Goal: Task Accomplishment & Management: Manage account settings

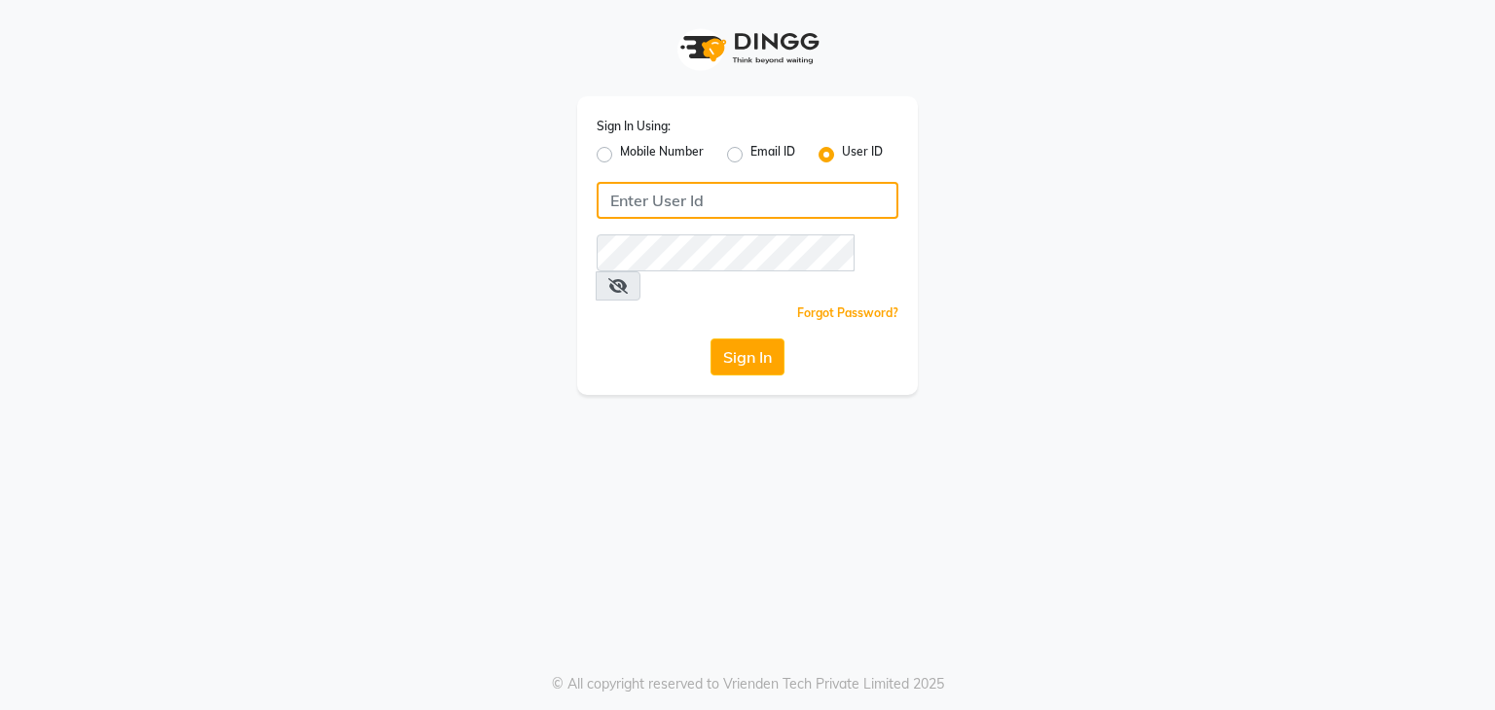
click at [746, 200] on input "Username" at bounding box center [748, 200] width 302 height 37
type input "8408"
click at [620, 154] on label "Mobile Number" at bounding box center [662, 154] width 84 height 23
click at [620, 154] on input "Mobile Number" at bounding box center [626, 149] width 13 height 13
radio input "true"
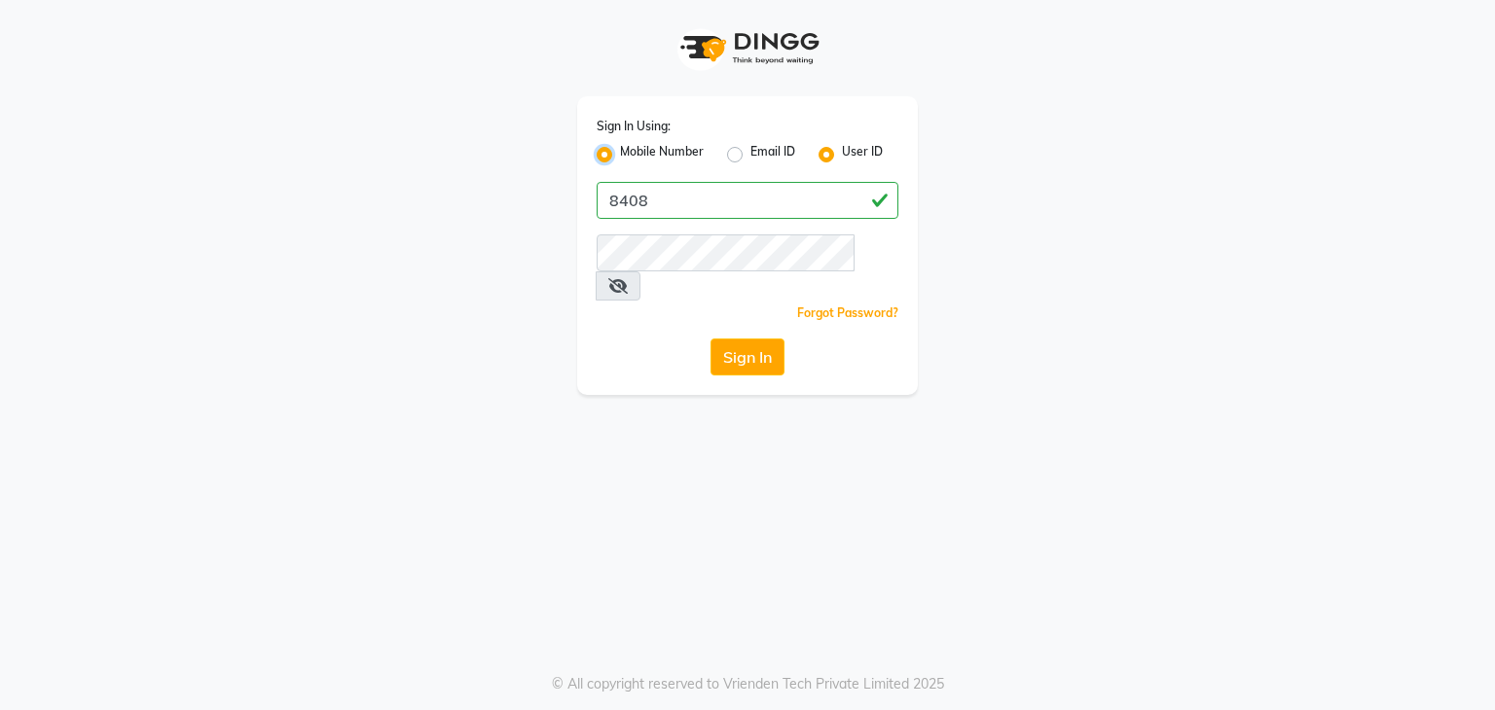
radio input "false"
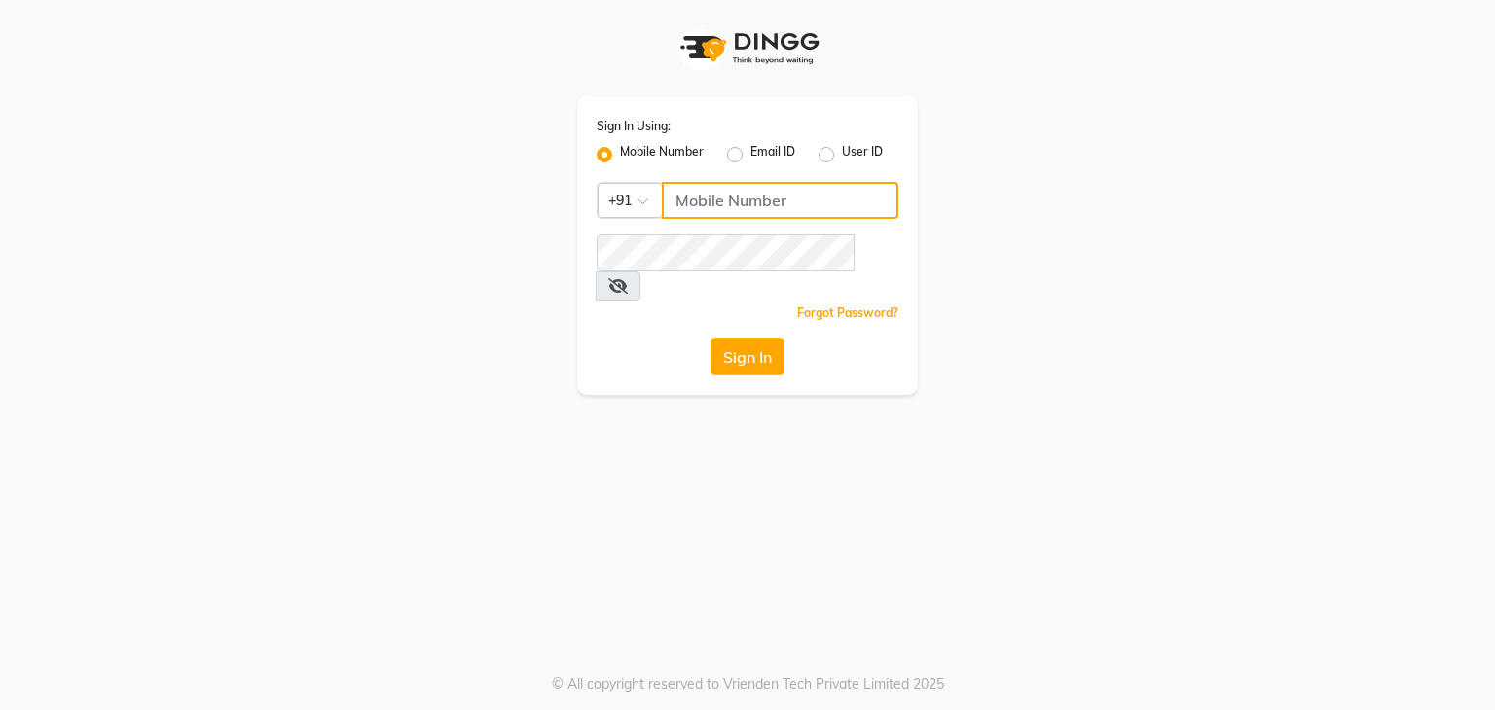
click at [741, 196] on input "Username" at bounding box center [780, 200] width 237 height 37
type input "8408993322"
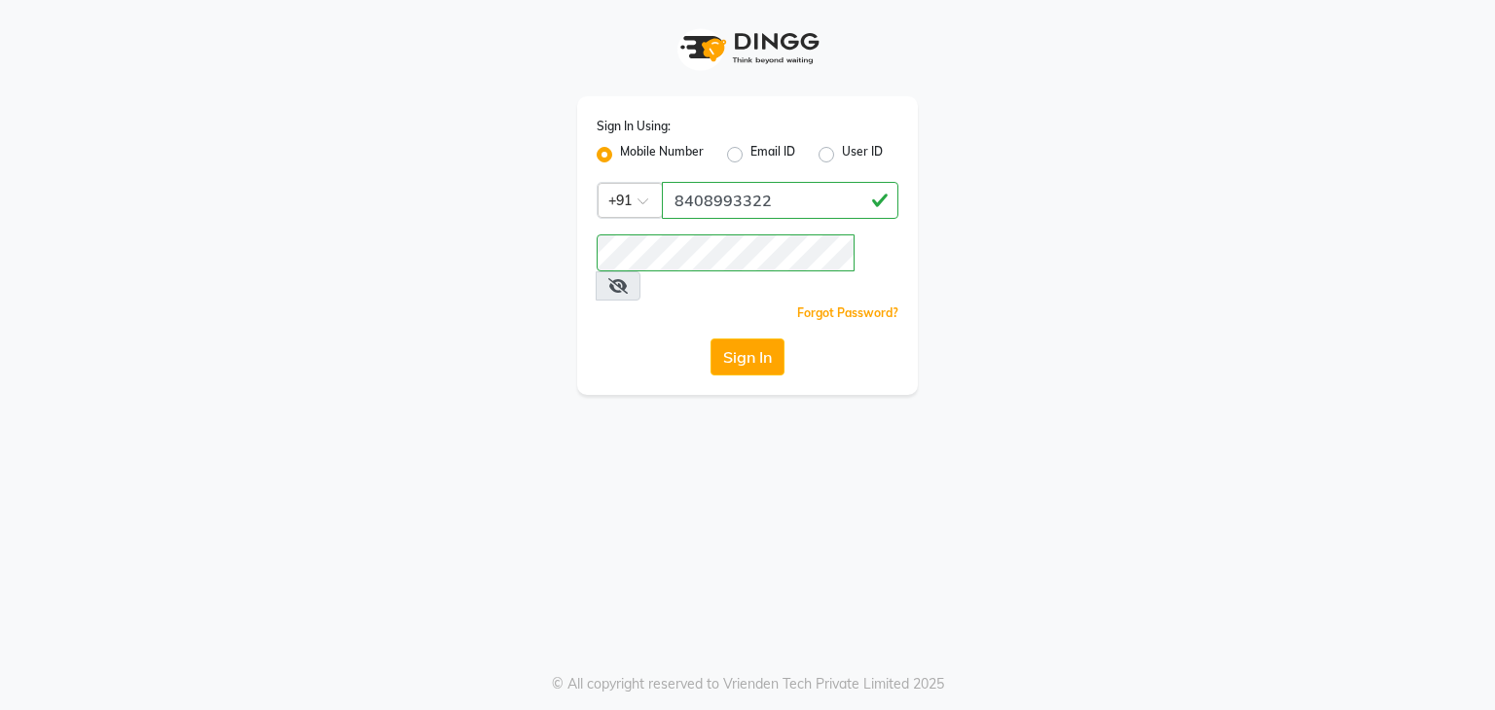
click at [654, 363] on div "Sign In Using: Mobile Number Email ID User ID Country Code × +91 8408993322 Rem…" at bounding box center [747, 245] width 341 height 299
click at [733, 339] on button "Sign In" at bounding box center [747, 357] width 74 height 37
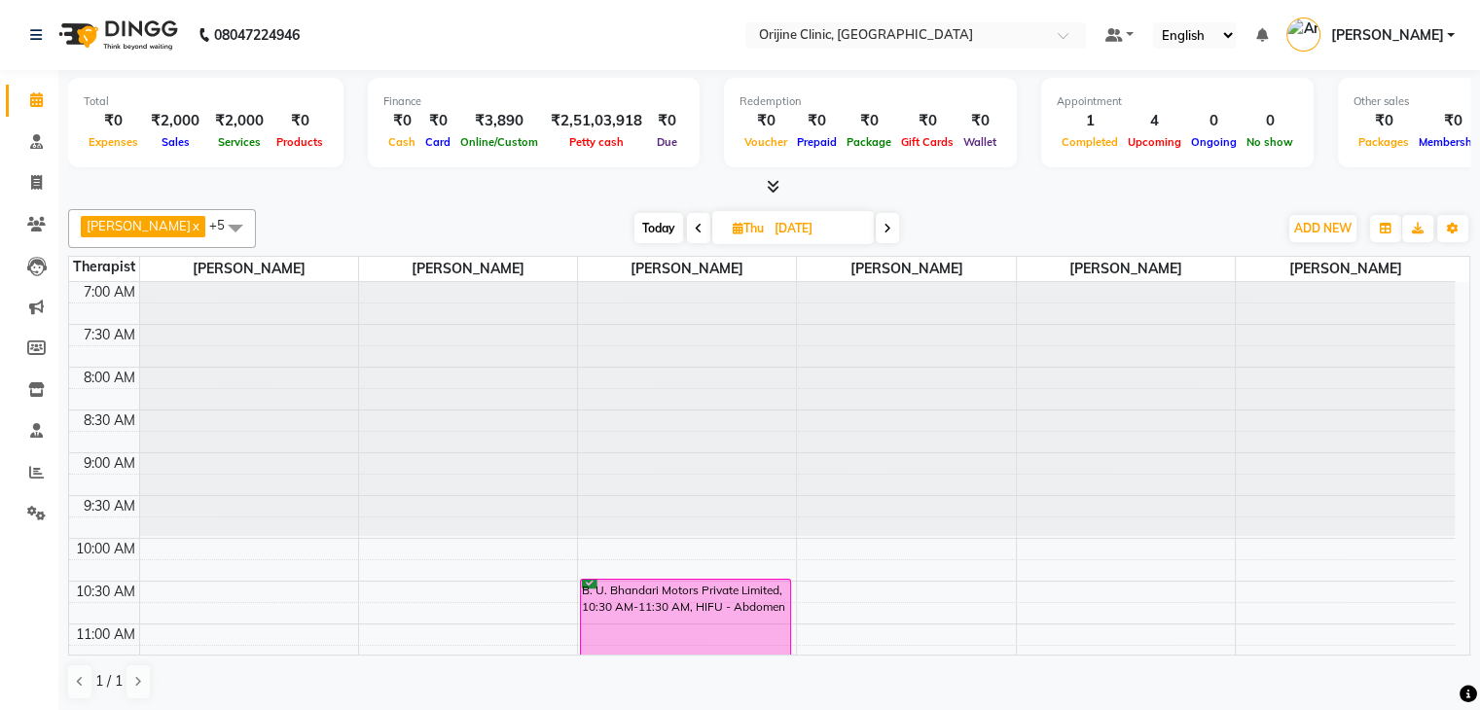
click at [654, 222] on span "Today" at bounding box center [659, 228] width 49 height 30
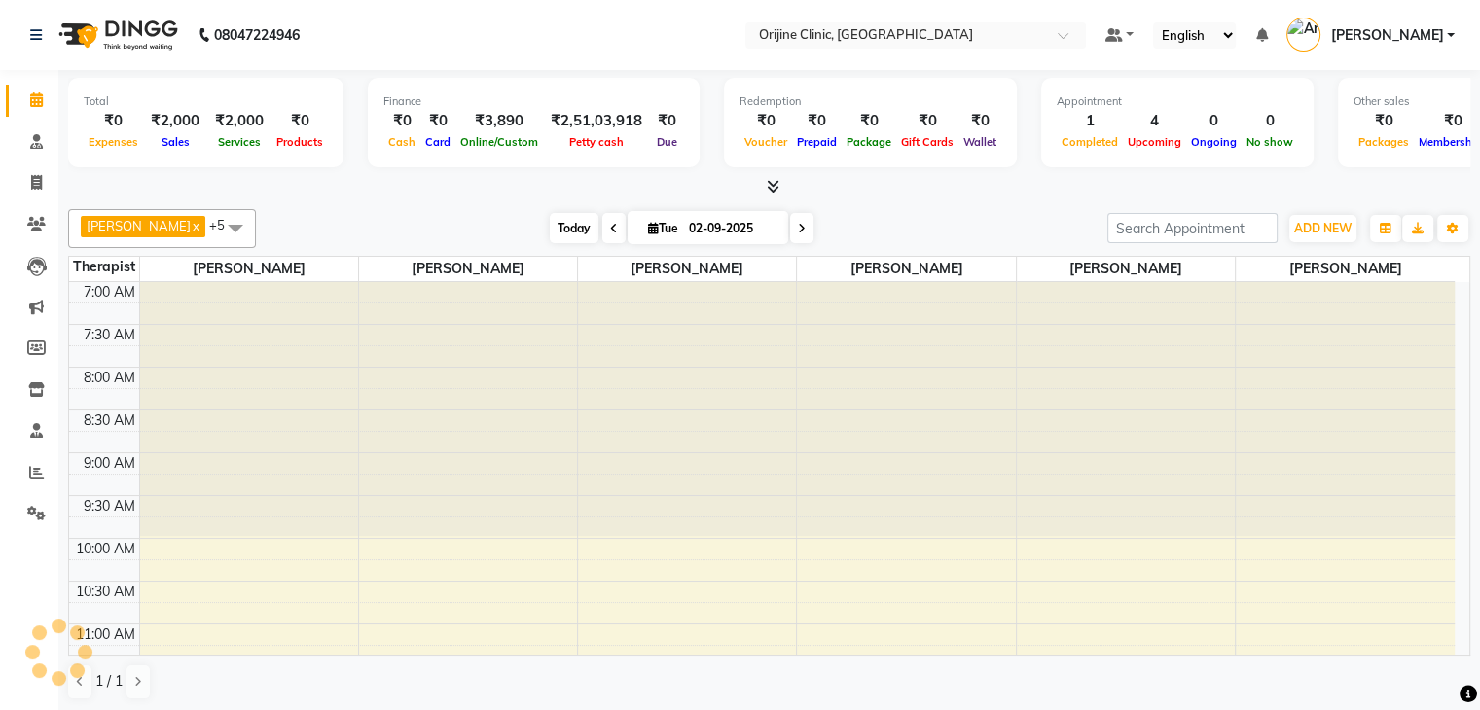
scroll to position [729, 0]
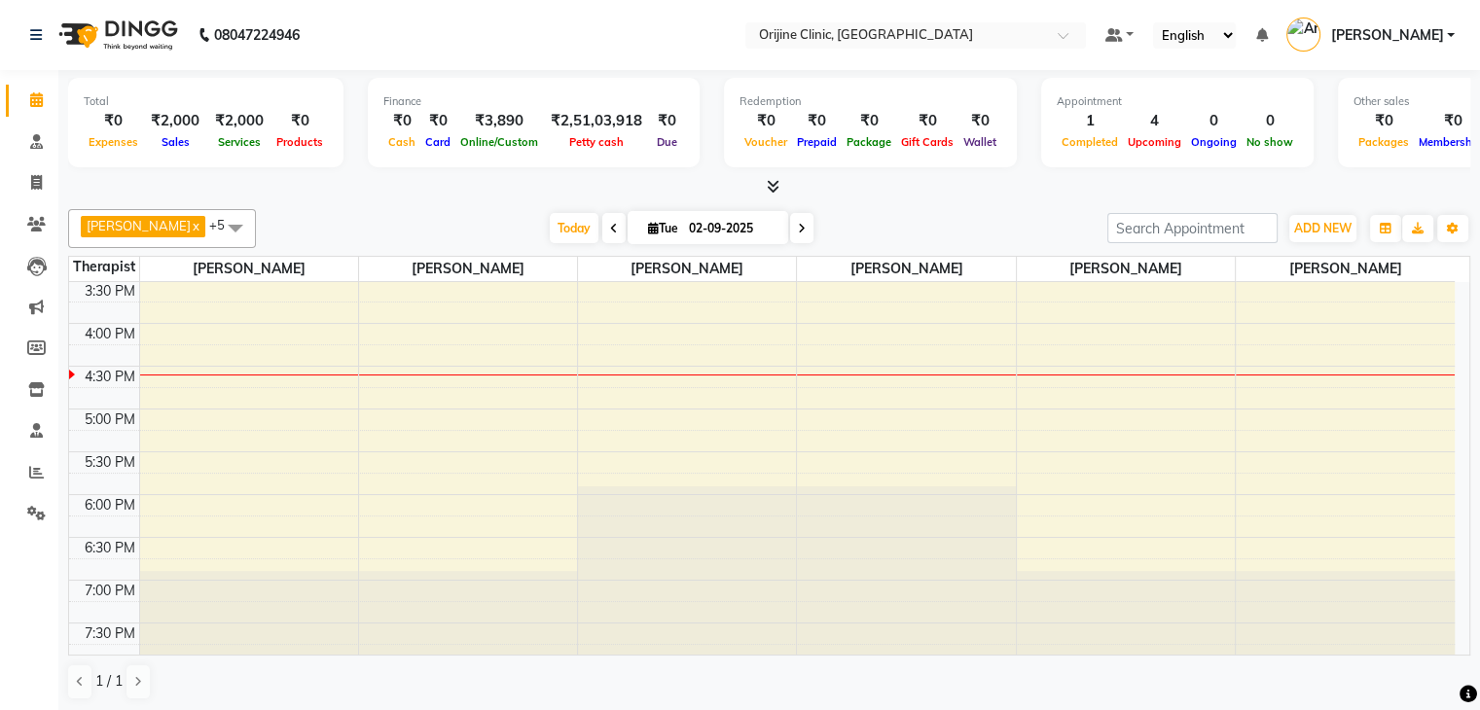
click at [795, 226] on span at bounding box center [801, 228] width 23 height 30
type input "[DATE]"
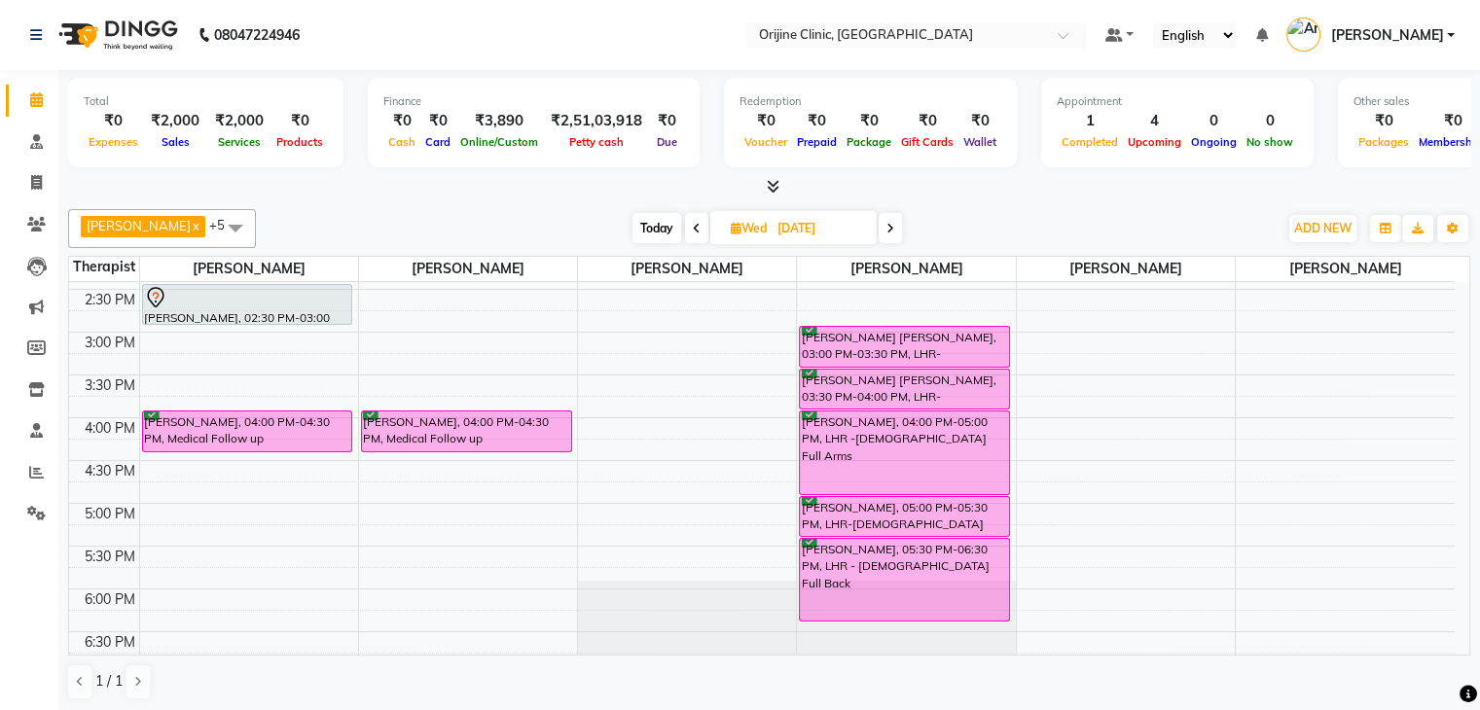
scroll to position [642, 0]
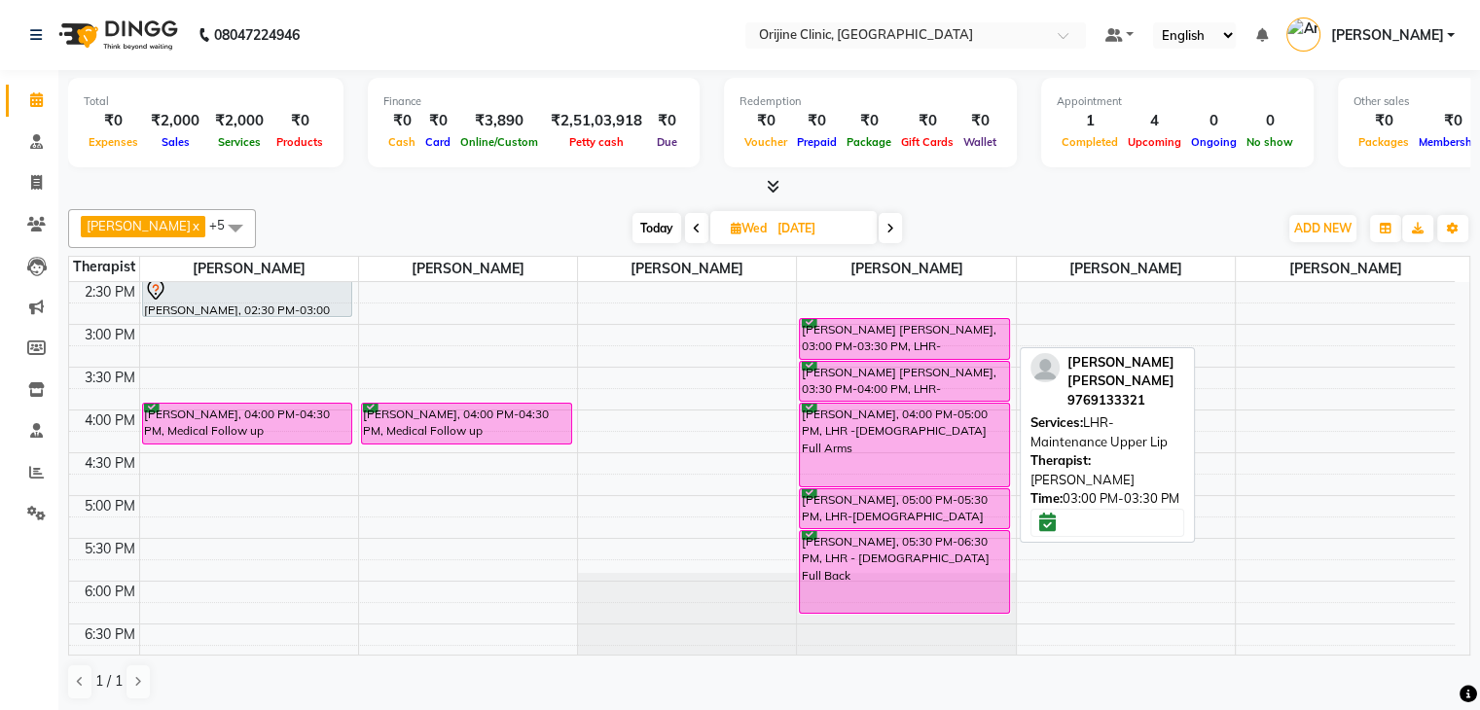
click at [929, 327] on div "Ruchira Sonal Shah, 03:00 PM-03:30 PM, LHR-Maintenance Upper Lip" at bounding box center [904, 339] width 209 height 40
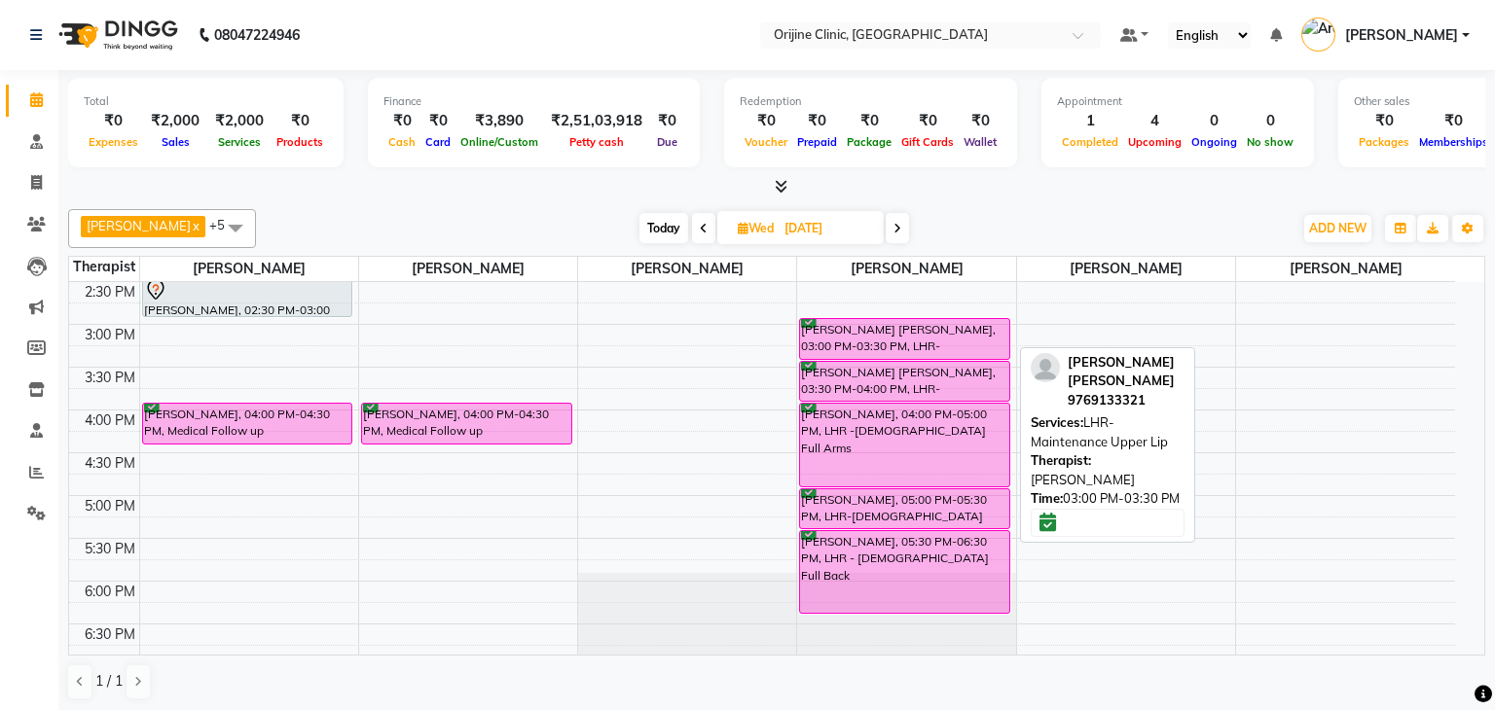
select select "6"
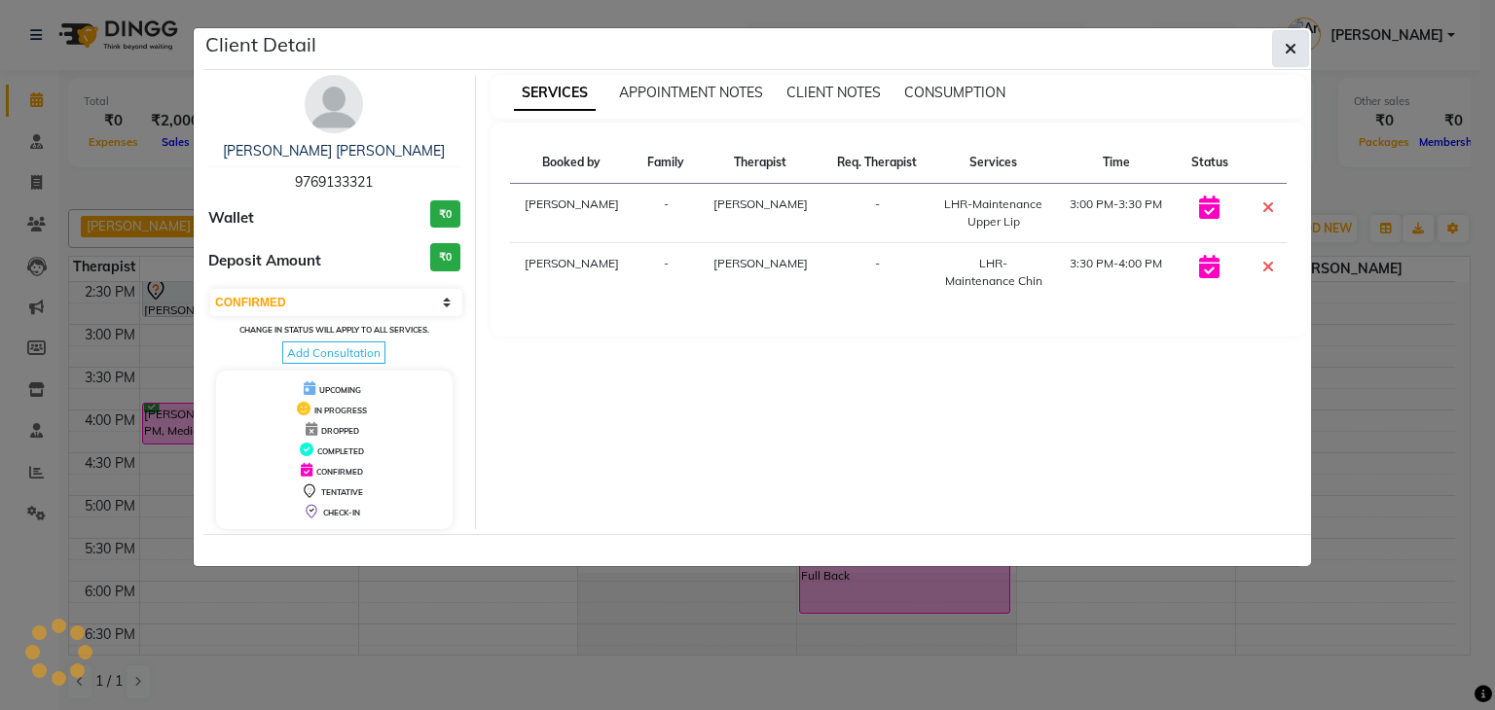
click at [1289, 41] on icon "button" at bounding box center [1291, 49] width 12 height 16
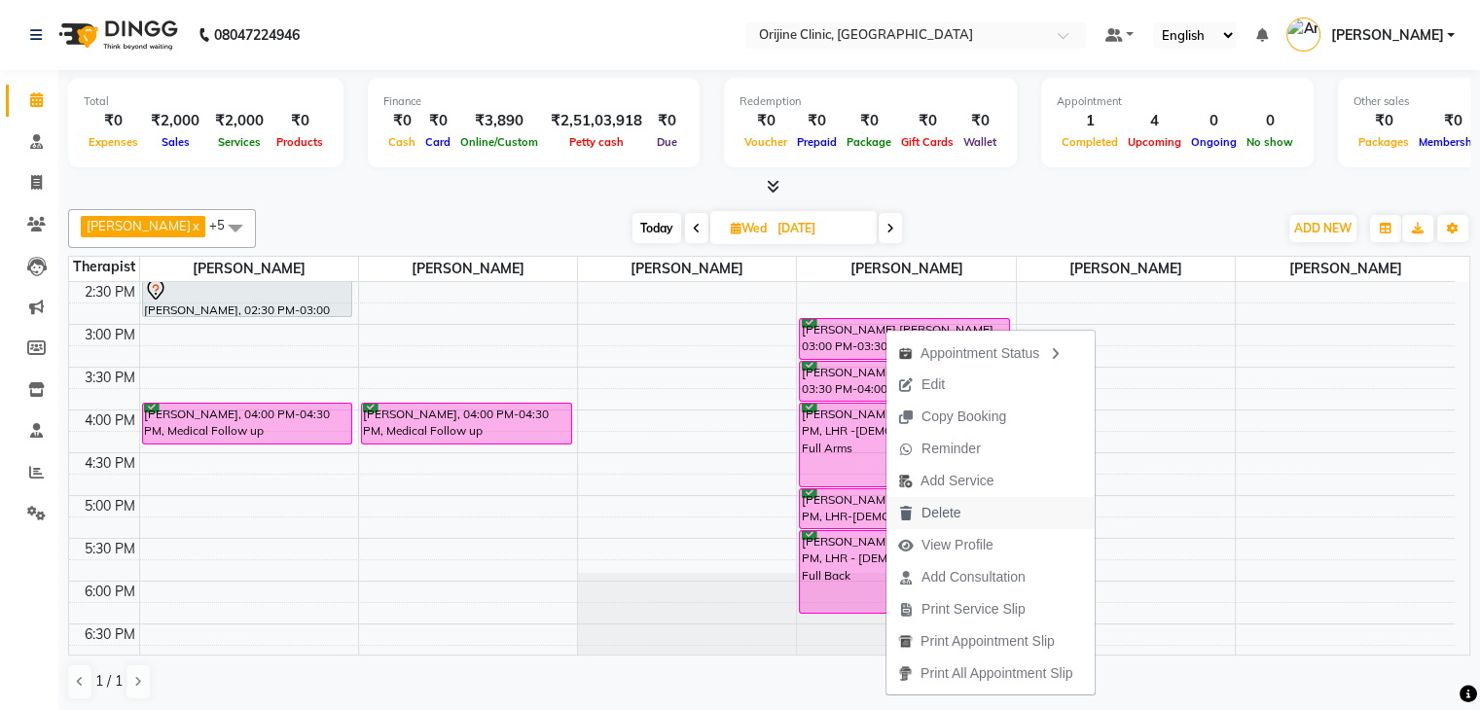
click at [951, 519] on span "Delete" at bounding box center [941, 513] width 39 height 20
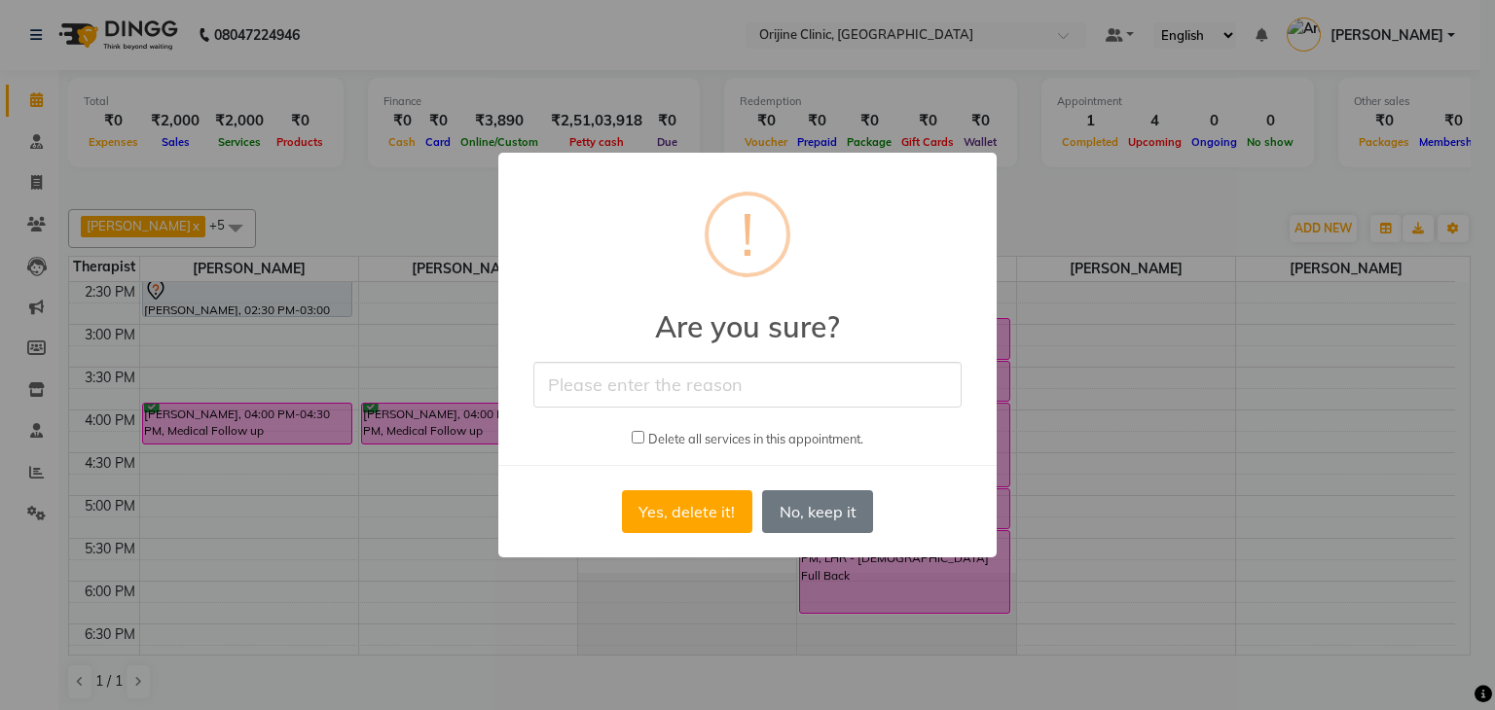
click at [617, 395] on input "text" at bounding box center [747, 385] width 428 height 46
type input "Cancelled"
click at [696, 507] on button "Yes, delete it!" at bounding box center [687, 512] width 130 height 43
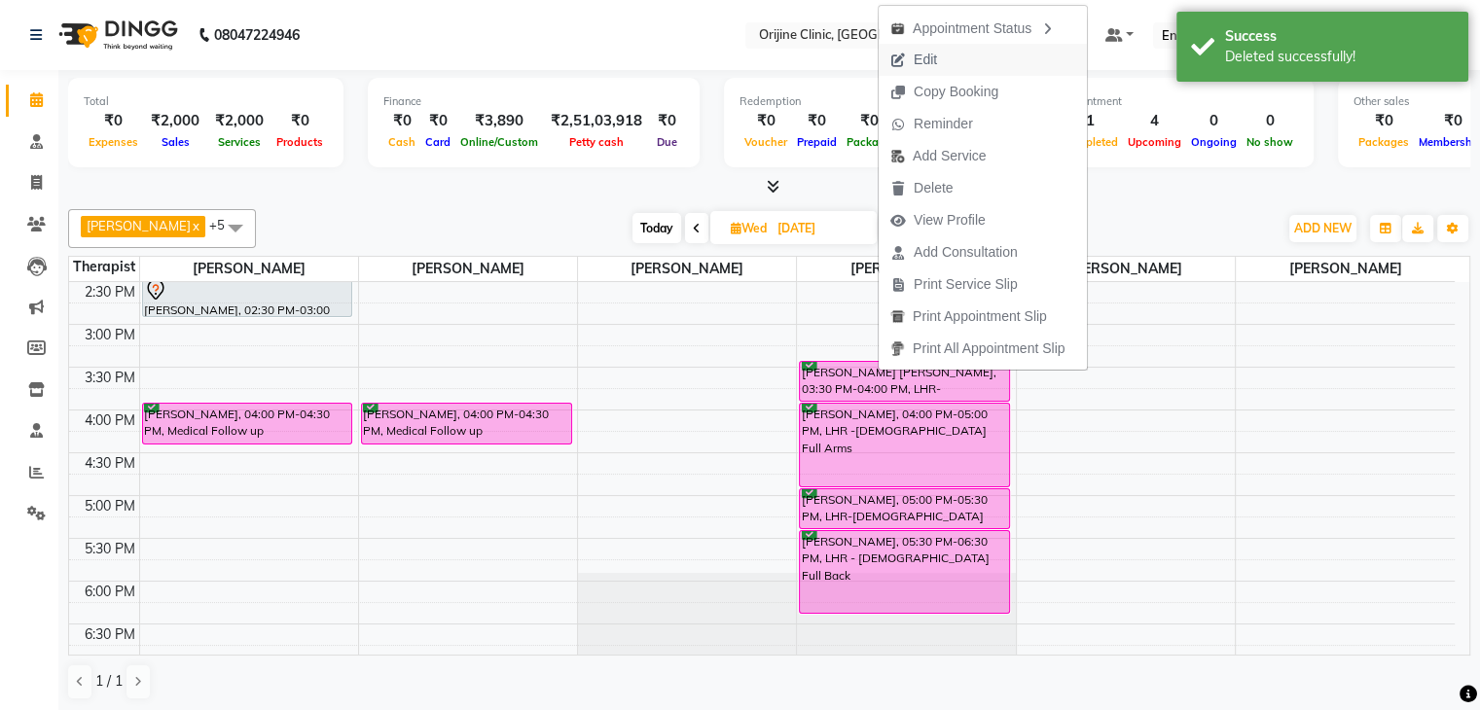
click at [935, 60] on span "Edit" at bounding box center [925, 60] width 23 height 20
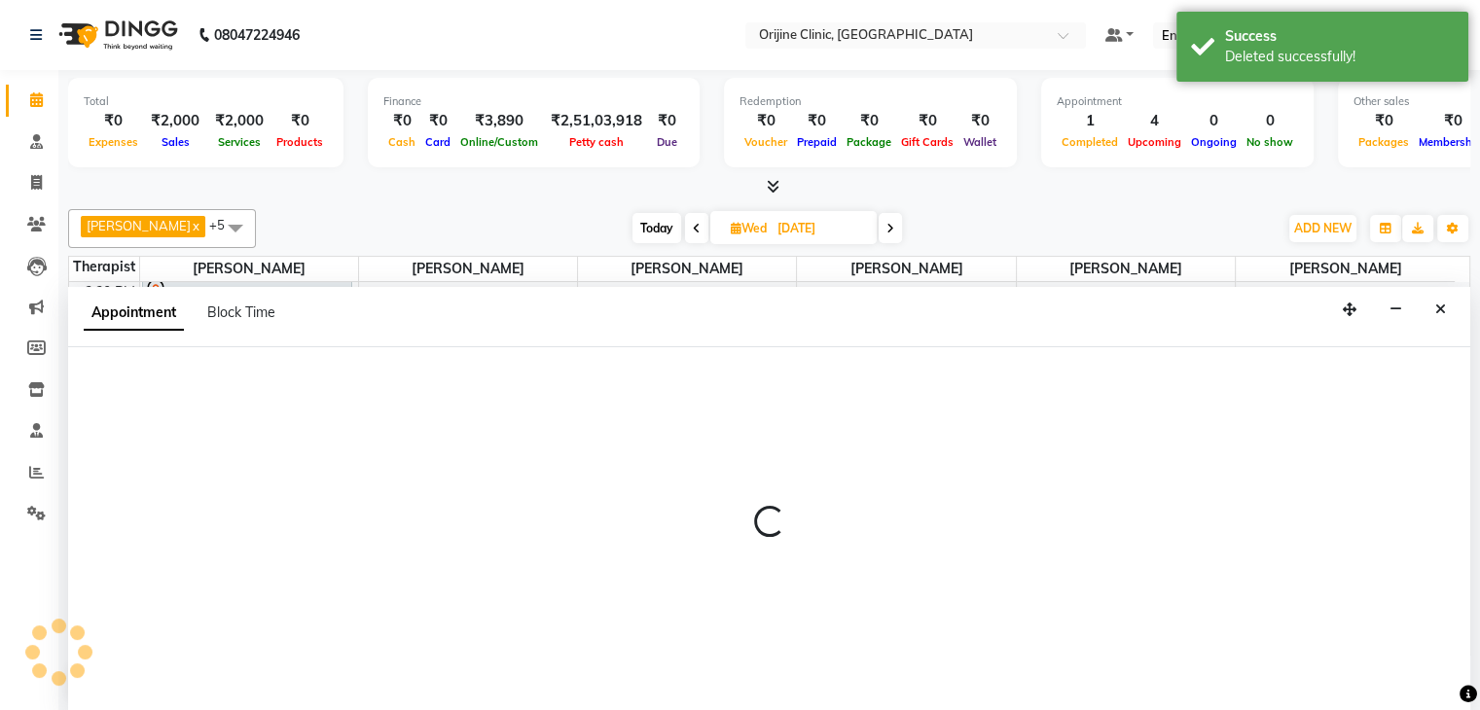
scroll to position [1, 0]
select select "10777"
select select "930"
select select "confirm booking"
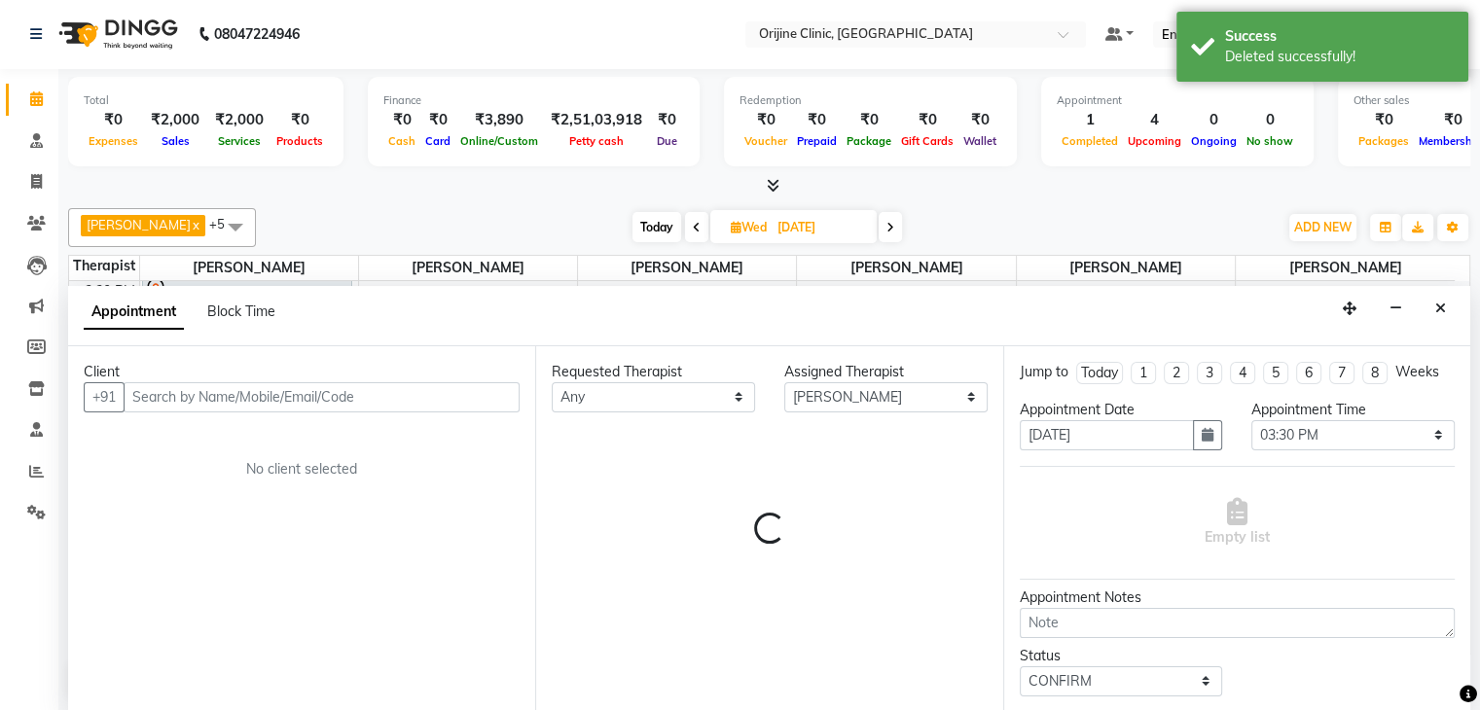
scroll to position [729, 0]
select select "1133"
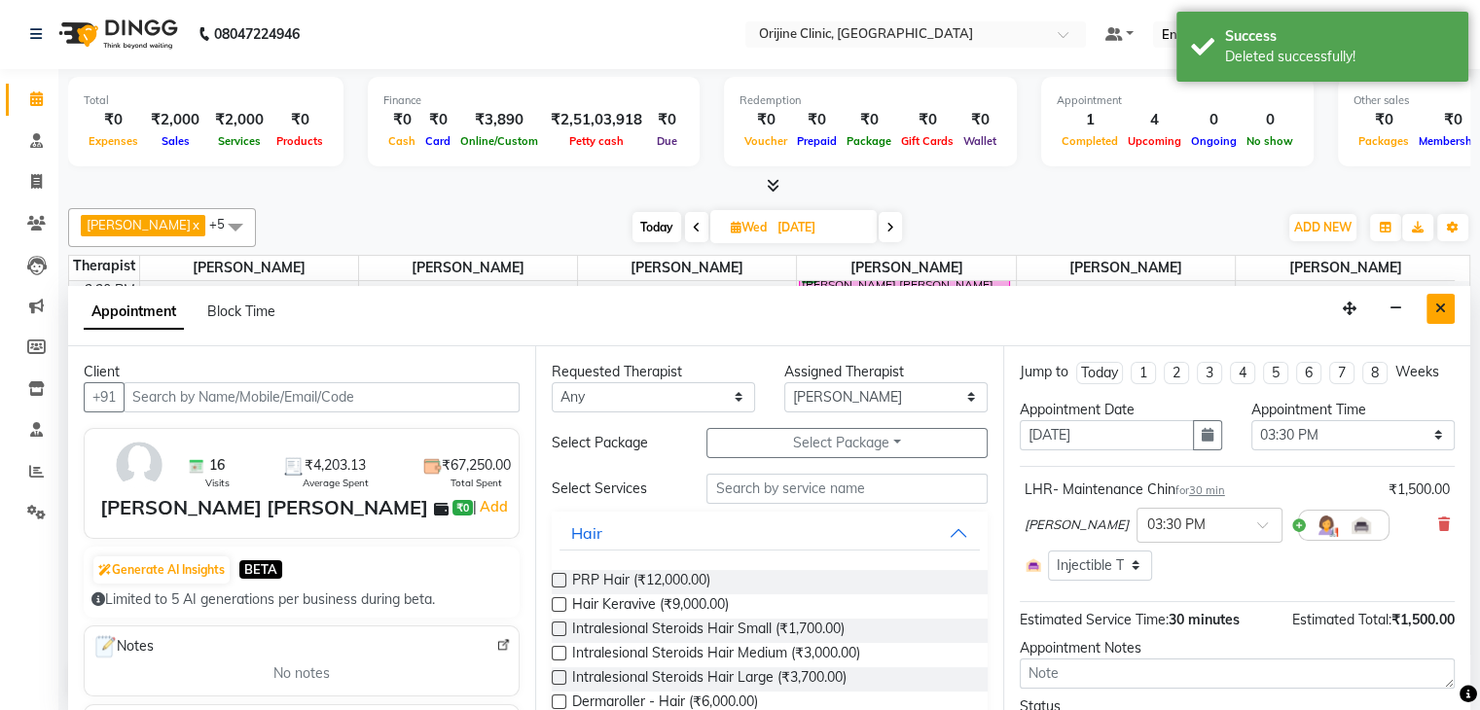
click at [1435, 310] on button "Close" at bounding box center [1441, 309] width 28 height 30
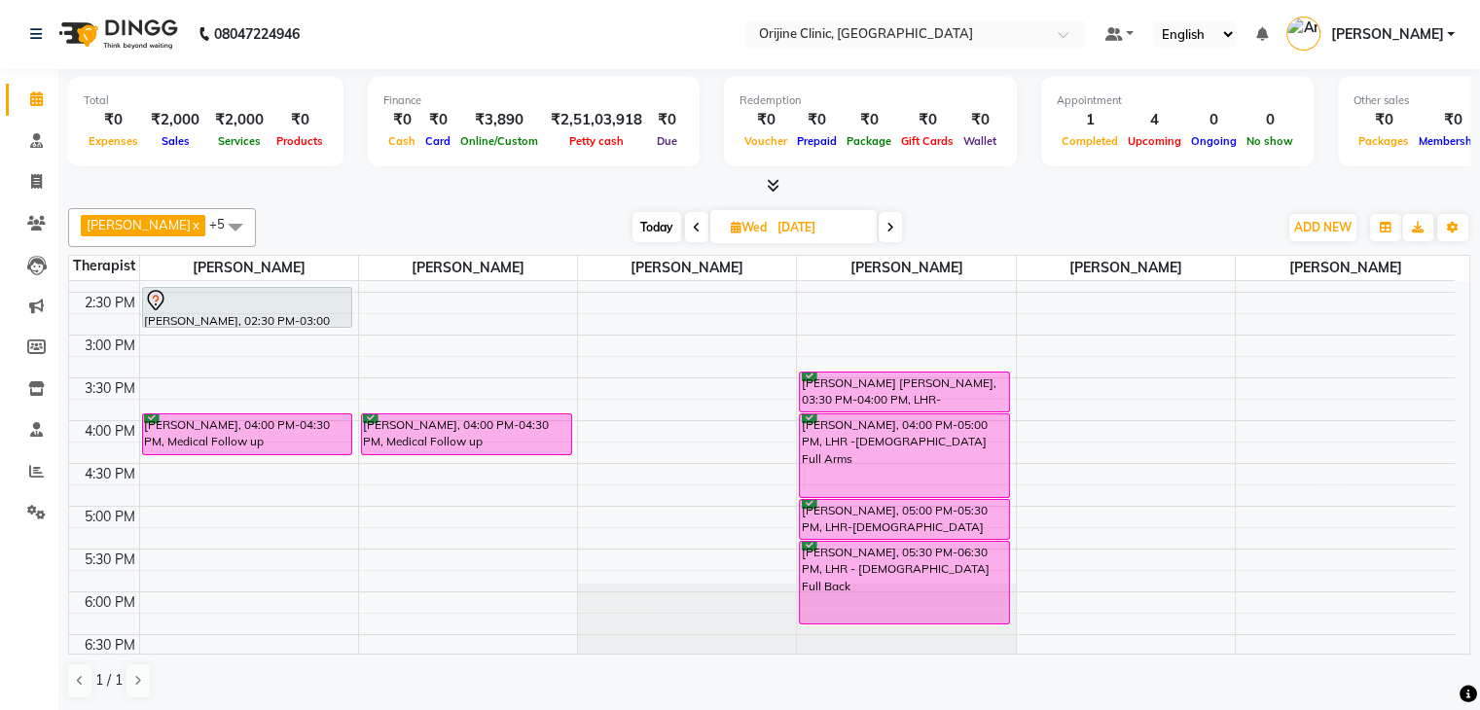
scroll to position [612, 0]
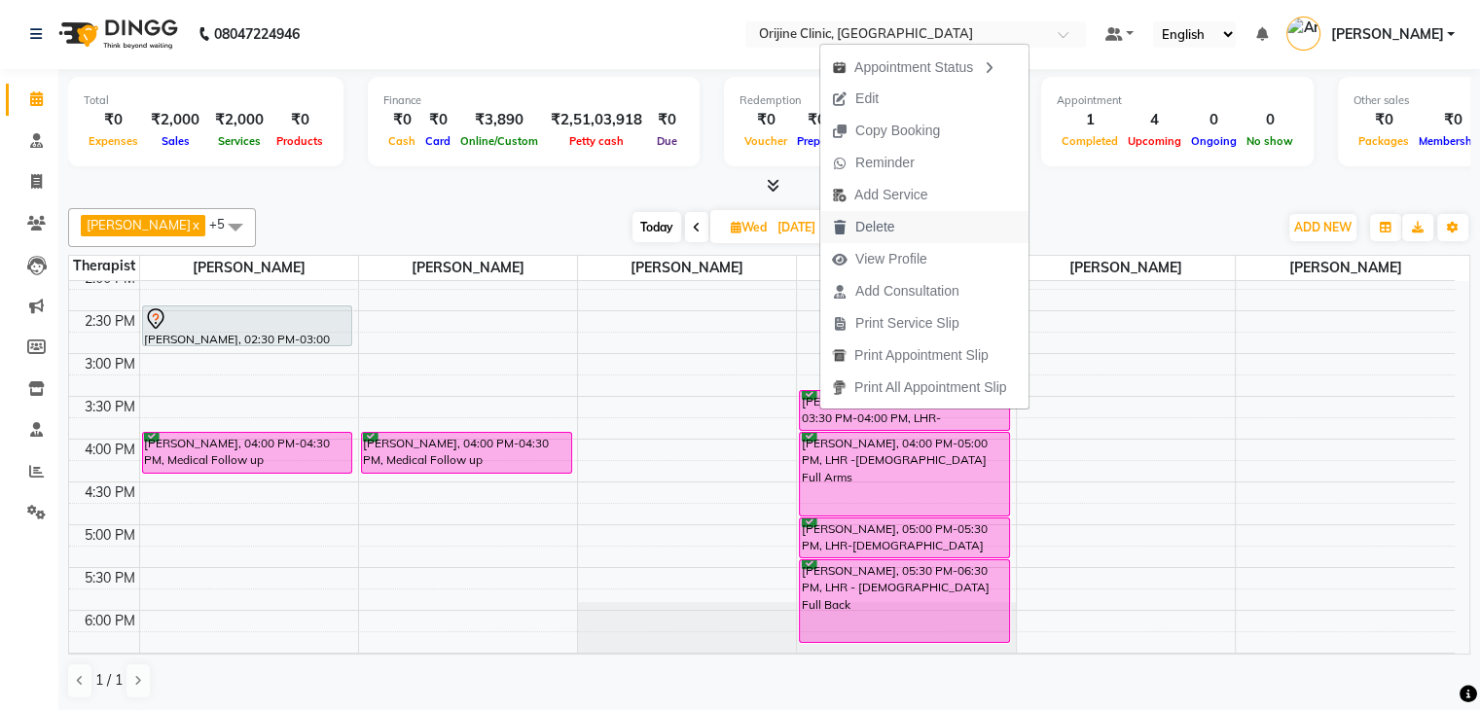
click at [882, 223] on span "Delete" at bounding box center [874, 227] width 39 height 20
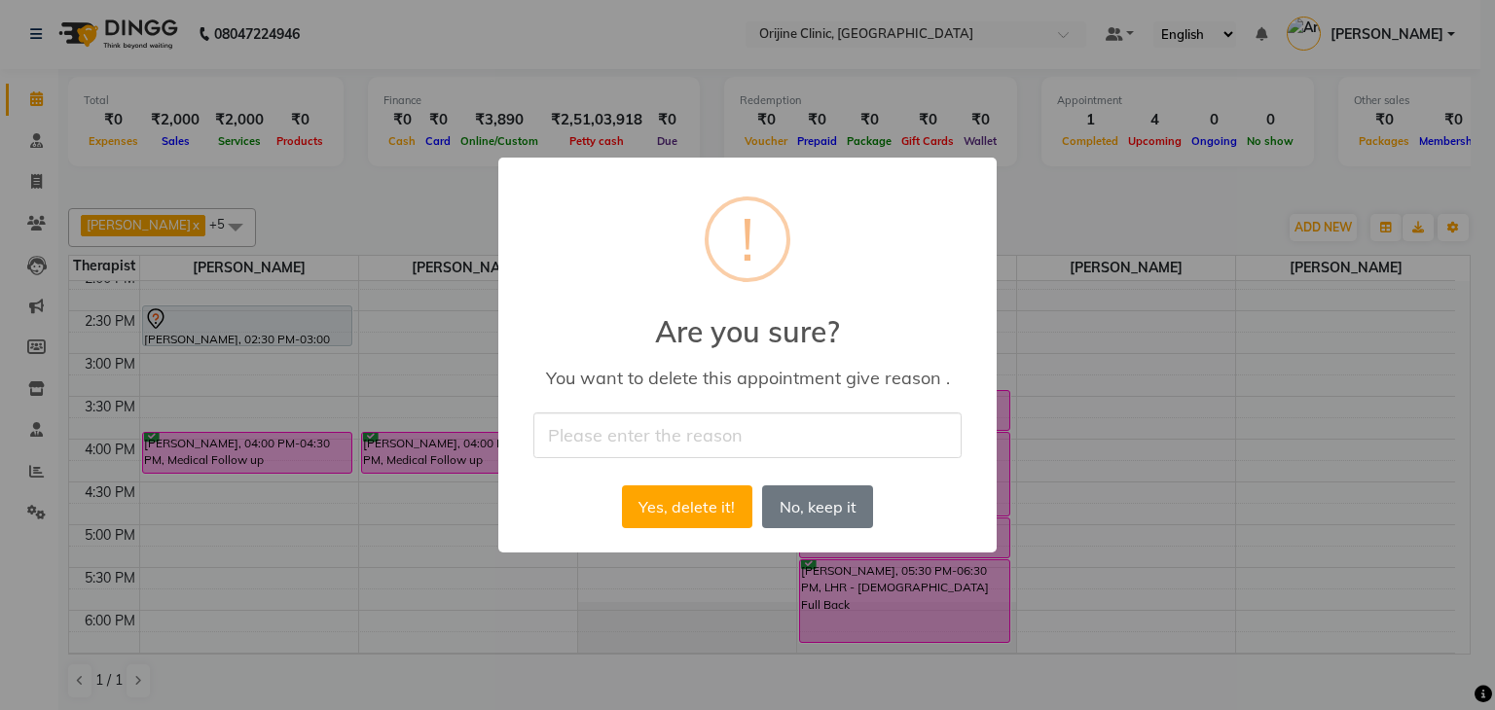
click at [627, 441] on input "text" at bounding box center [747, 436] width 428 height 46
type input "Cancelled"
click at [677, 497] on button "Yes, delete it!" at bounding box center [687, 507] width 130 height 43
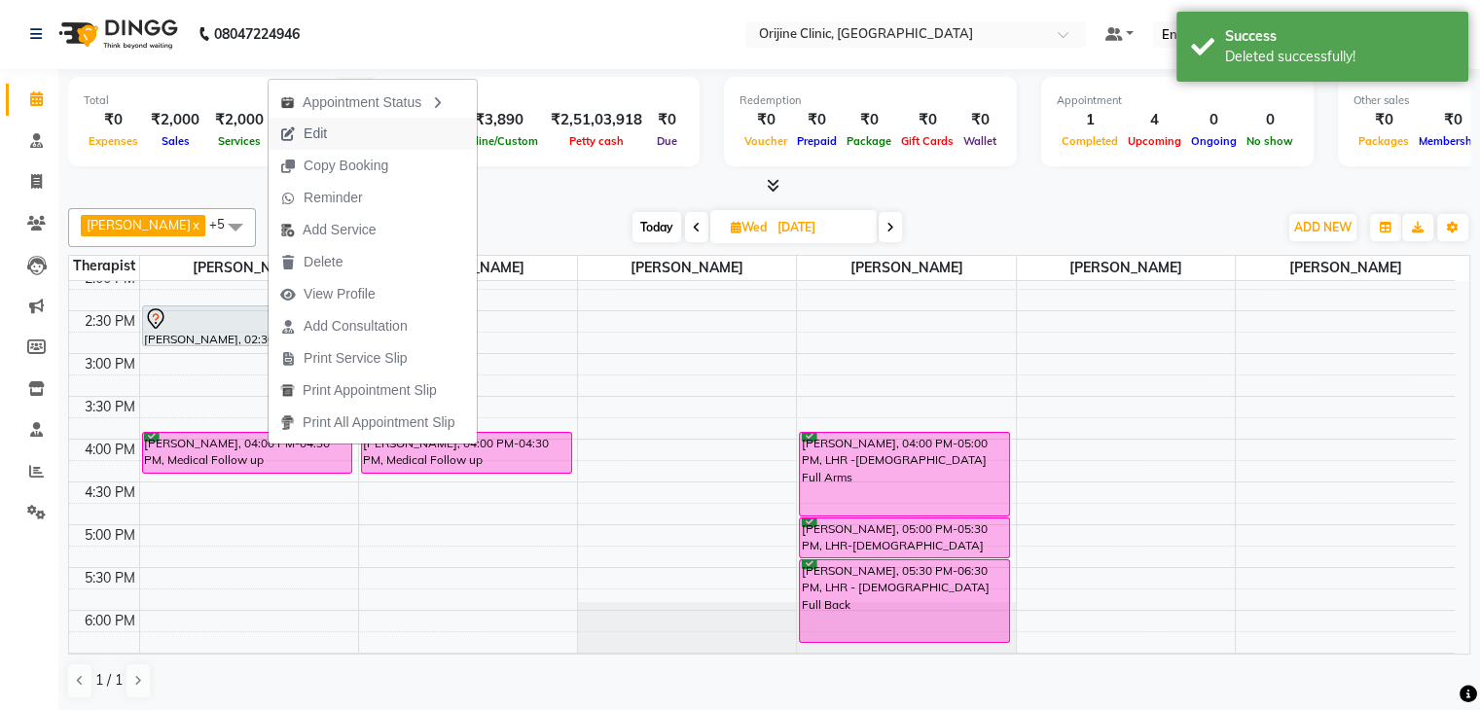
click at [319, 137] on span "Edit" at bounding box center [315, 134] width 23 height 20
select select "tentative"
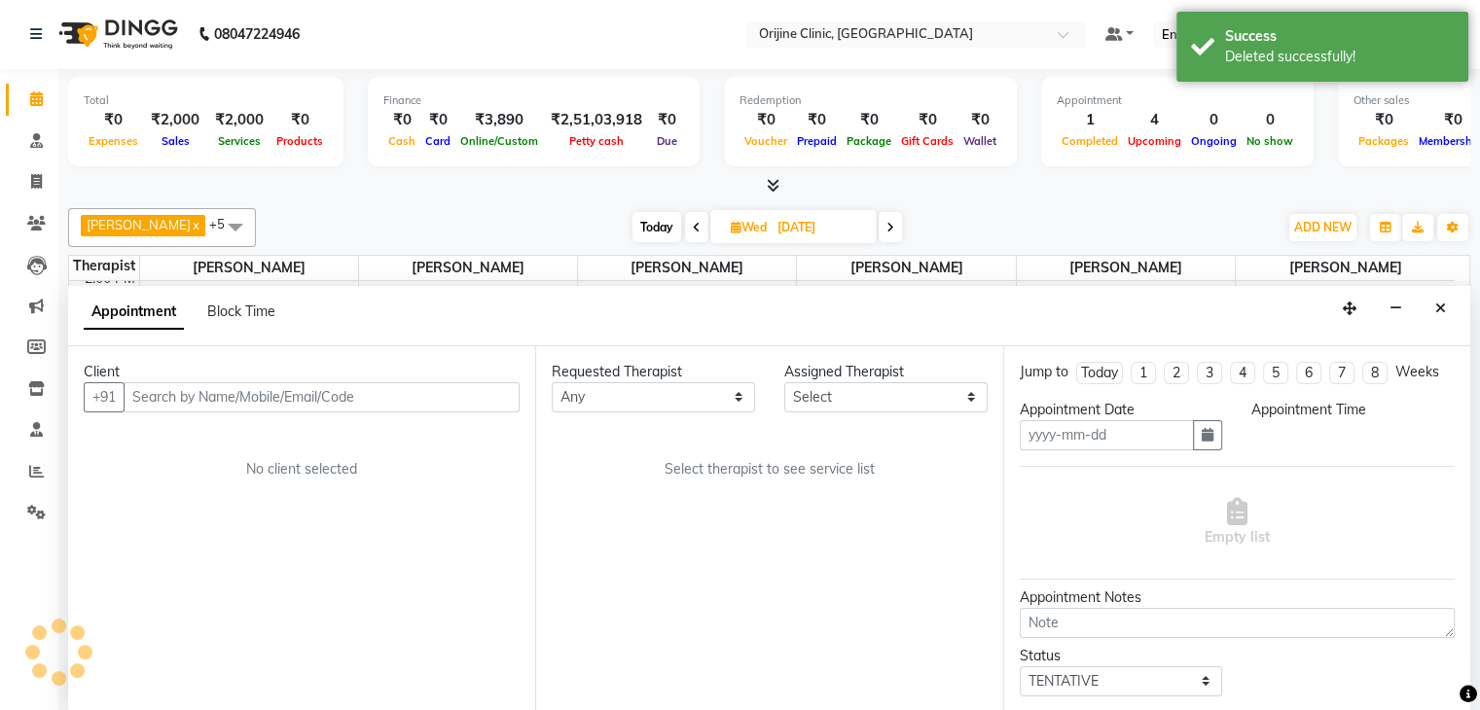
type input "[DATE]"
select select "10774"
select select "confirm booking"
select select "960"
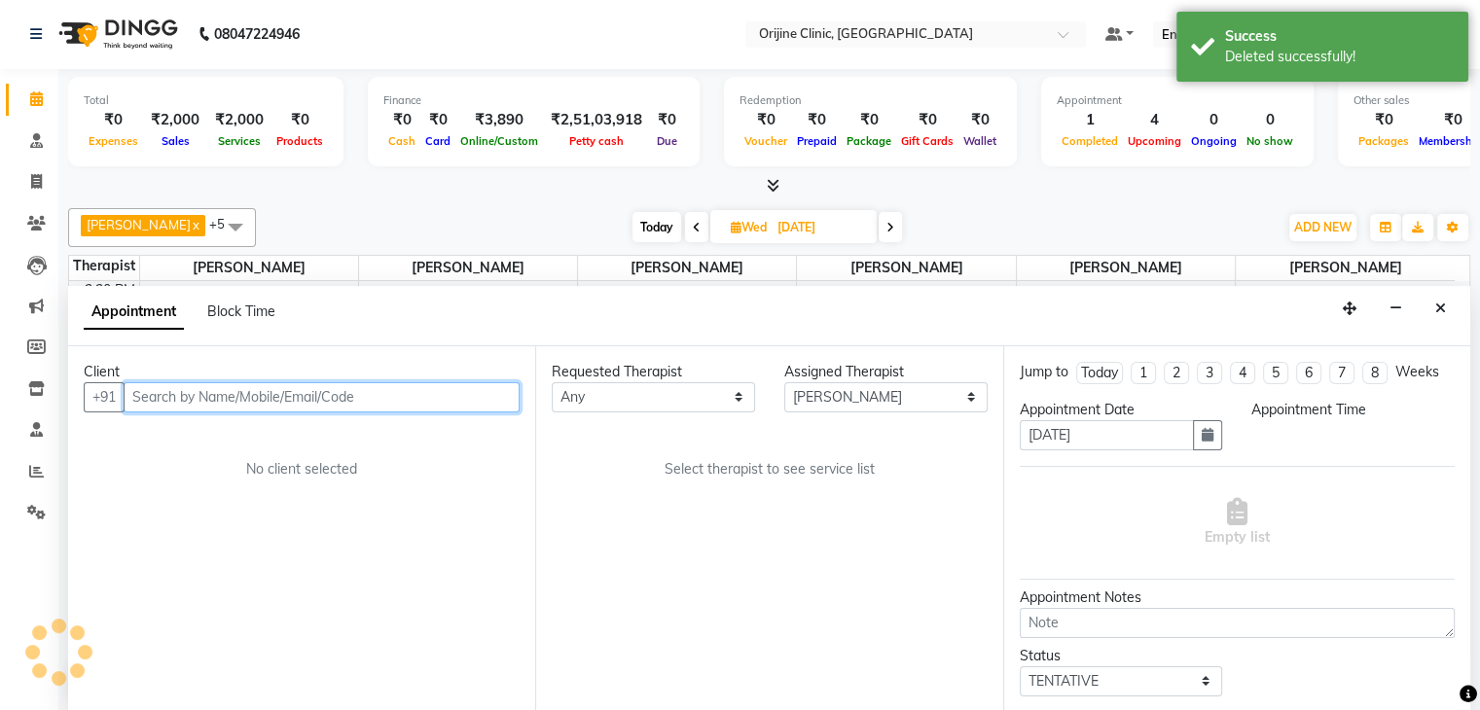
select select "1132"
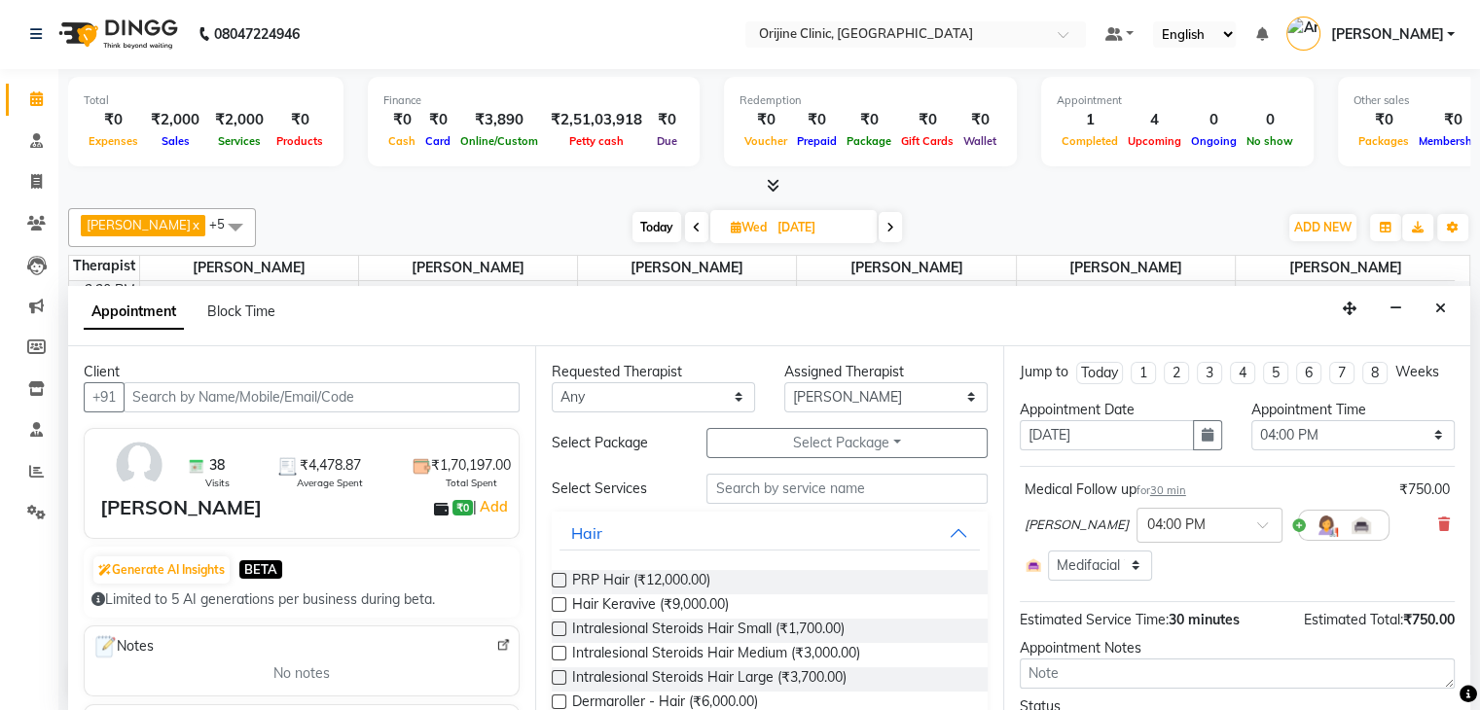
click at [1428, 534] on div "Dr. Yojana Pokarna × 04:00 PM" at bounding box center [1237, 525] width 425 height 51
click at [1438, 518] on icon at bounding box center [1444, 525] width 12 height 14
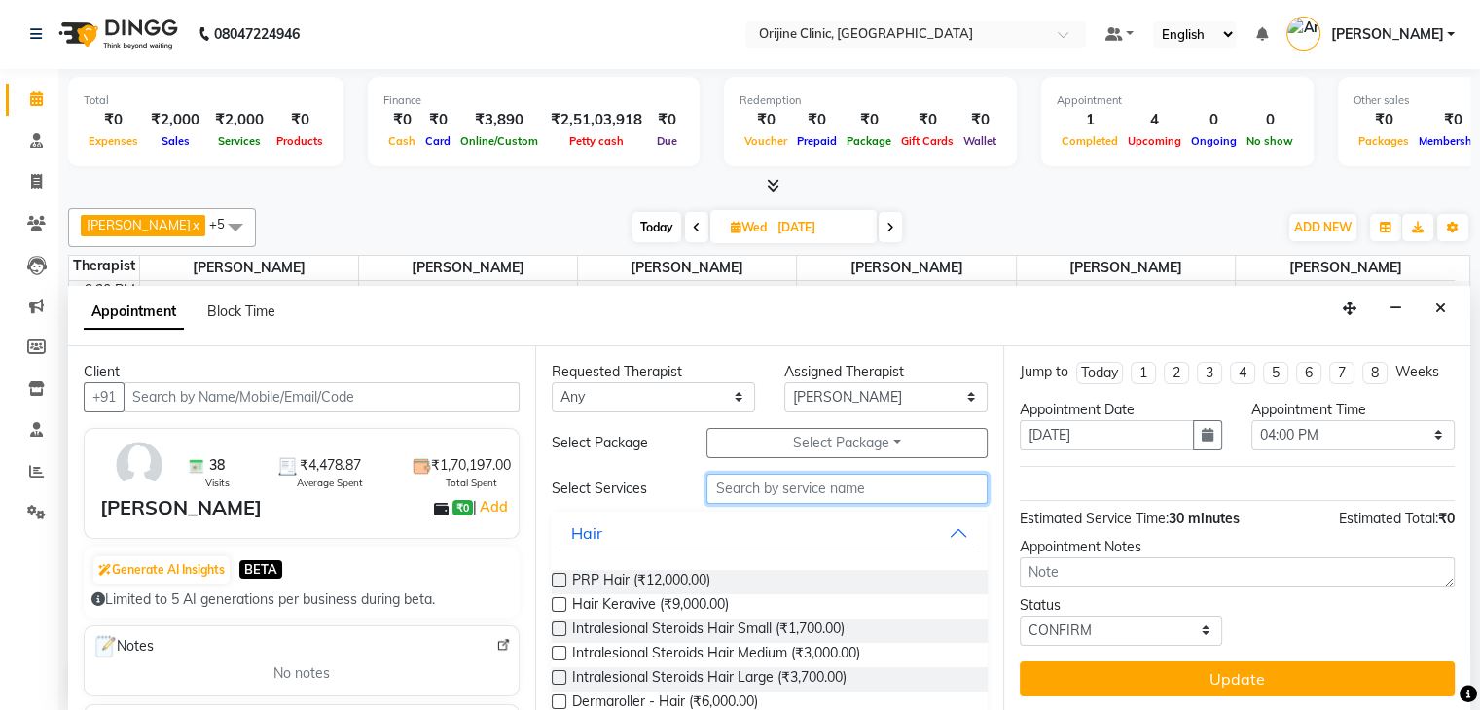
click at [809, 492] on input "text" at bounding box center [847, 489] width 280 height 30
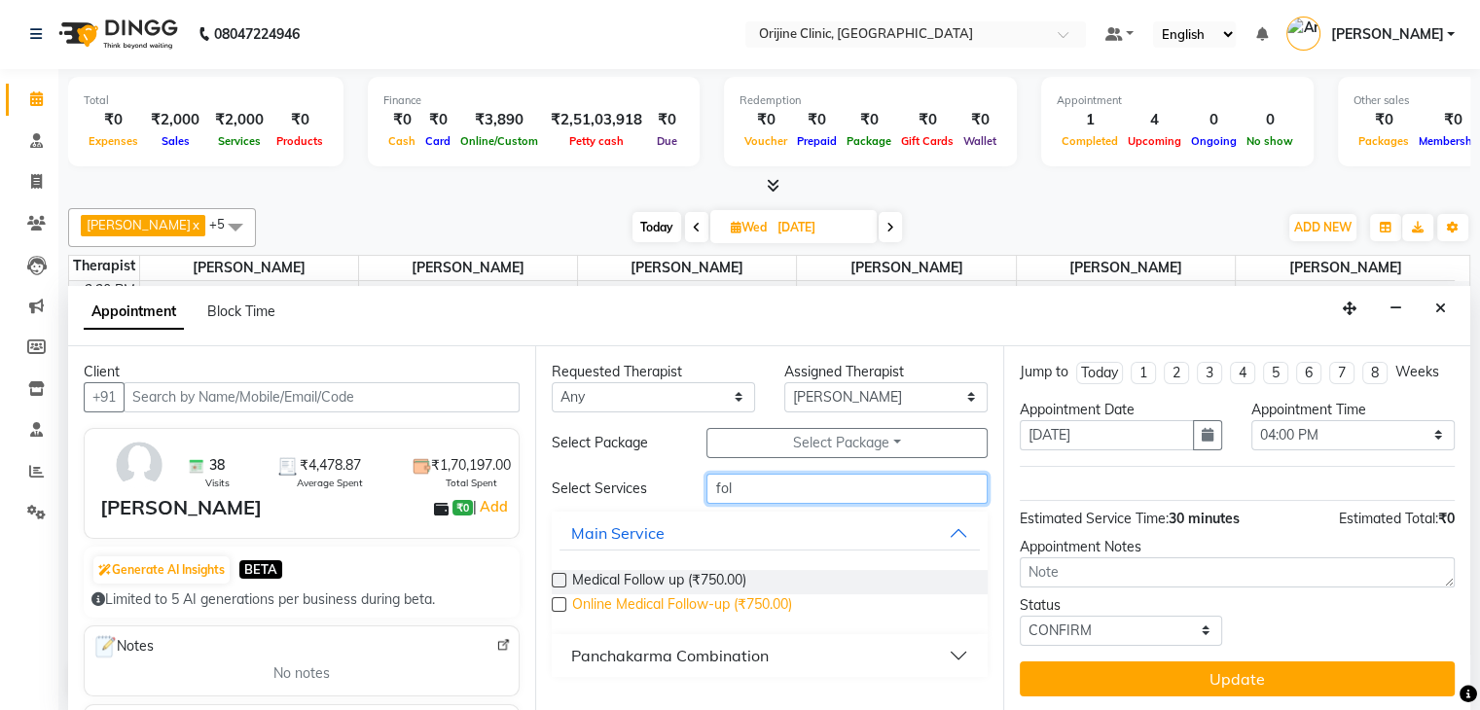
type input "fol"
click at [779, 606] on span "Online Medical Follow-up (₹750.00)" at bounding box center [682, 607] width 220 height 24
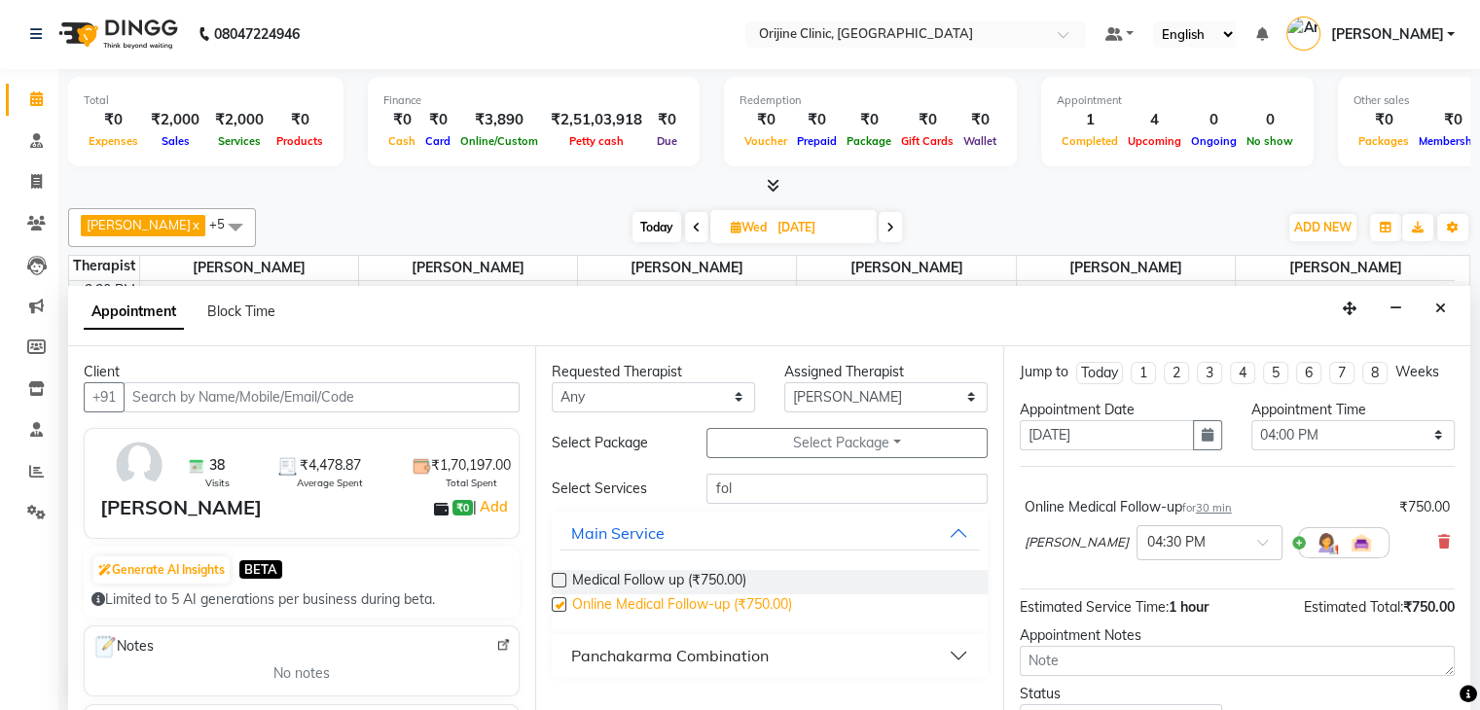
checkbox input "false"
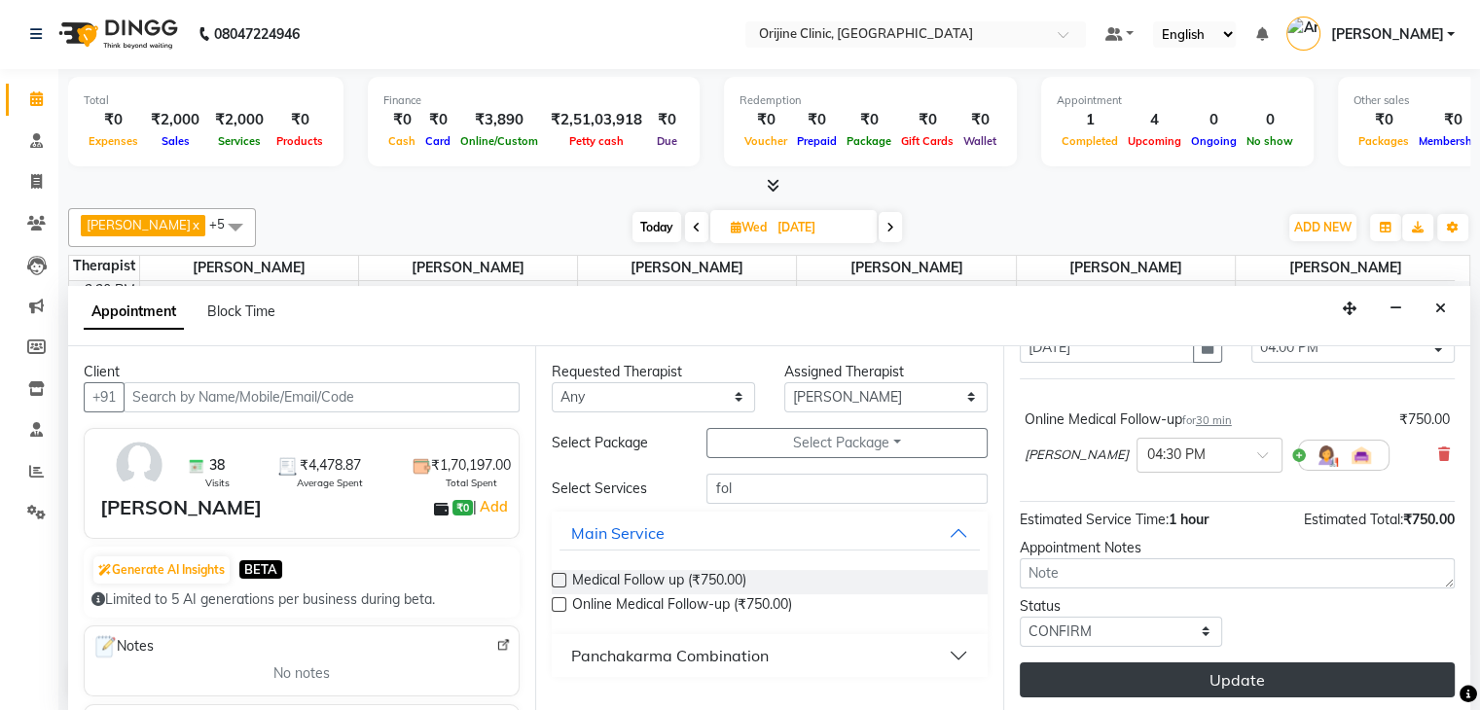
click at [1189, 674] on button "Update" at bounding box center [1237, 680] width 435 height 35
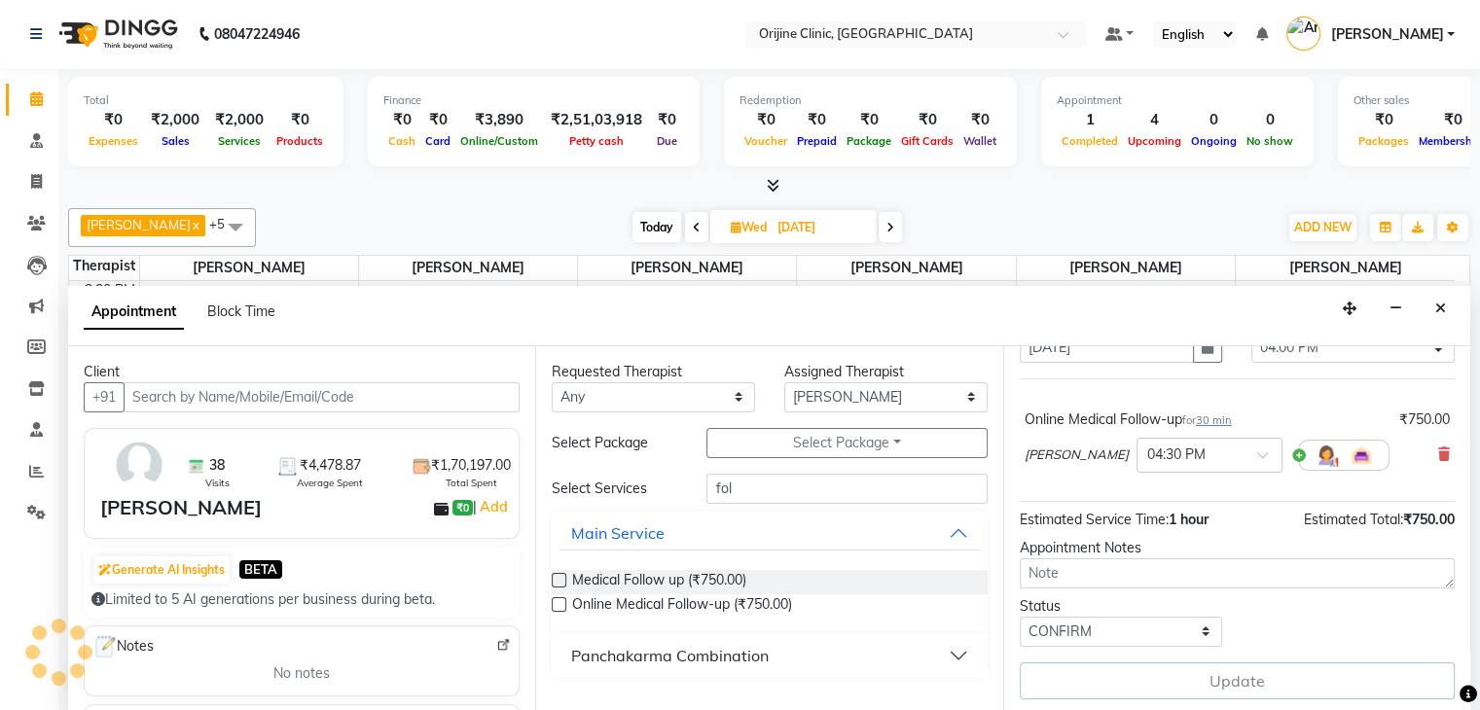
scroll to position [0, 0]
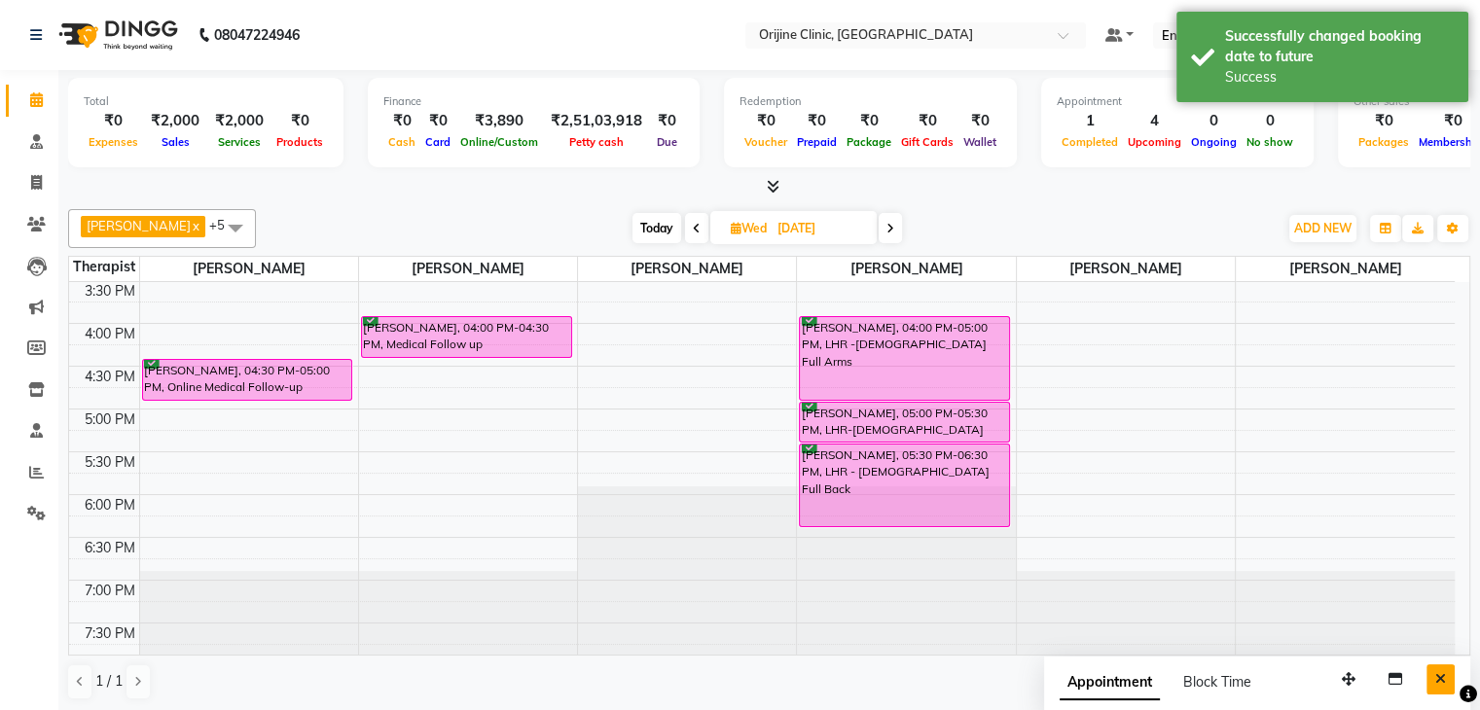
click at [1437, 686] on button "Close" at bounding box center [1441, 680] width 28 height 30
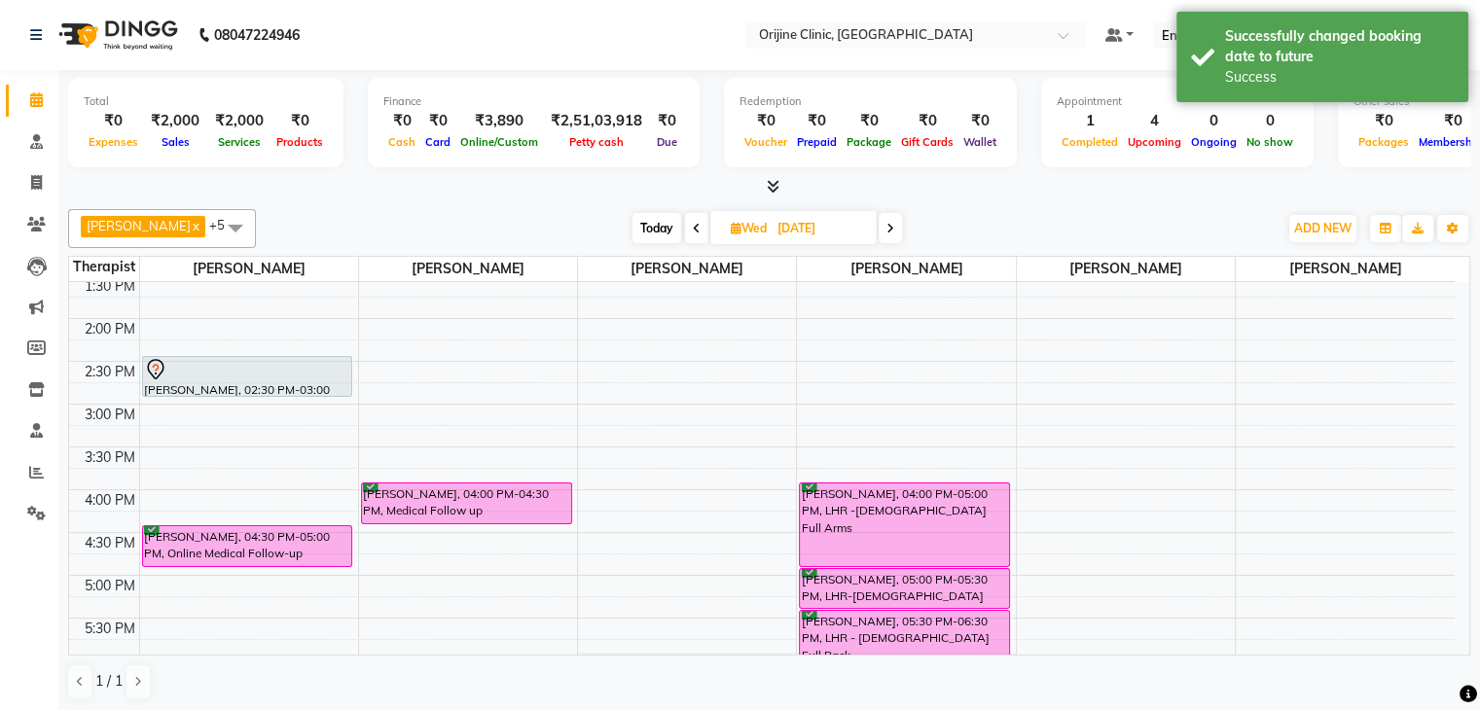
scroll to position [534, 0]
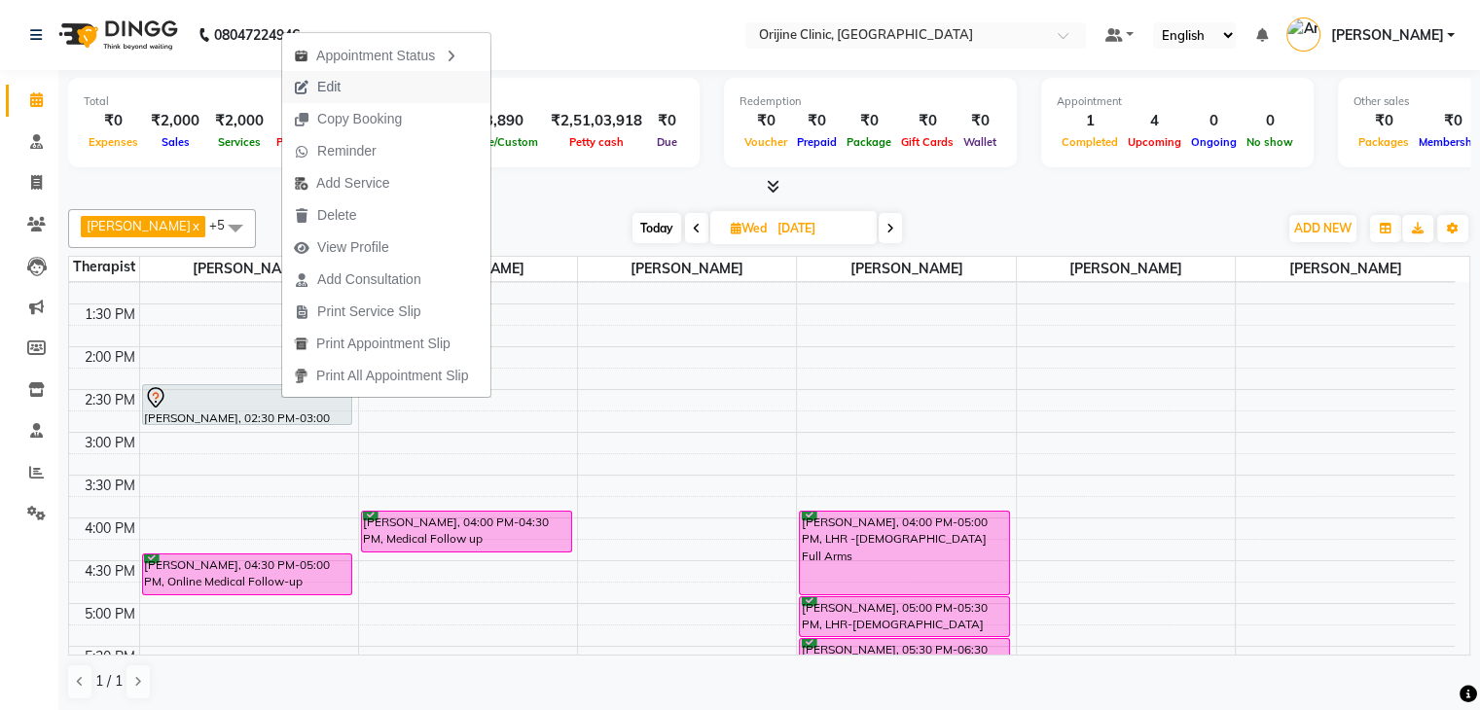
click at [323, 91] on span "Edit" at bounding box center [328, 87] width 23 height 20
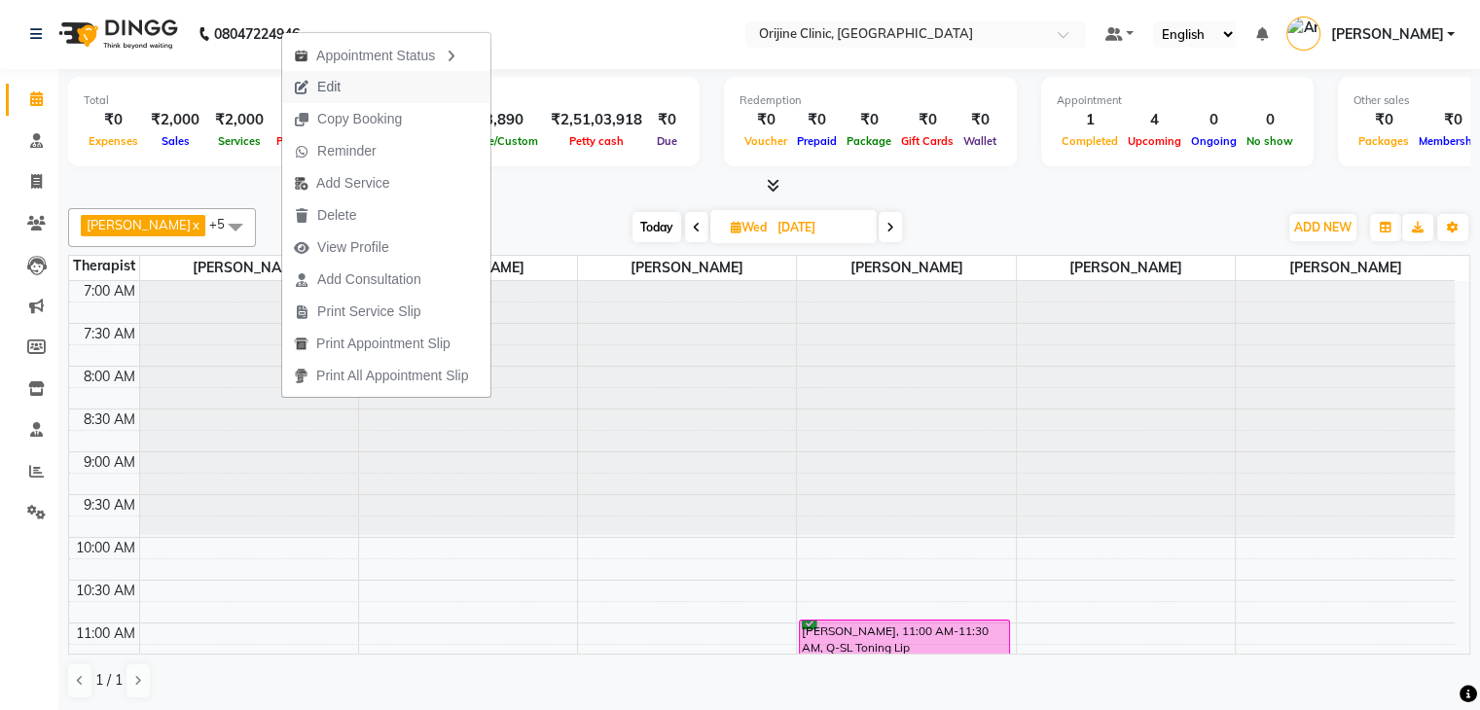
select select "10774"
select select "870"
select select "tentative"
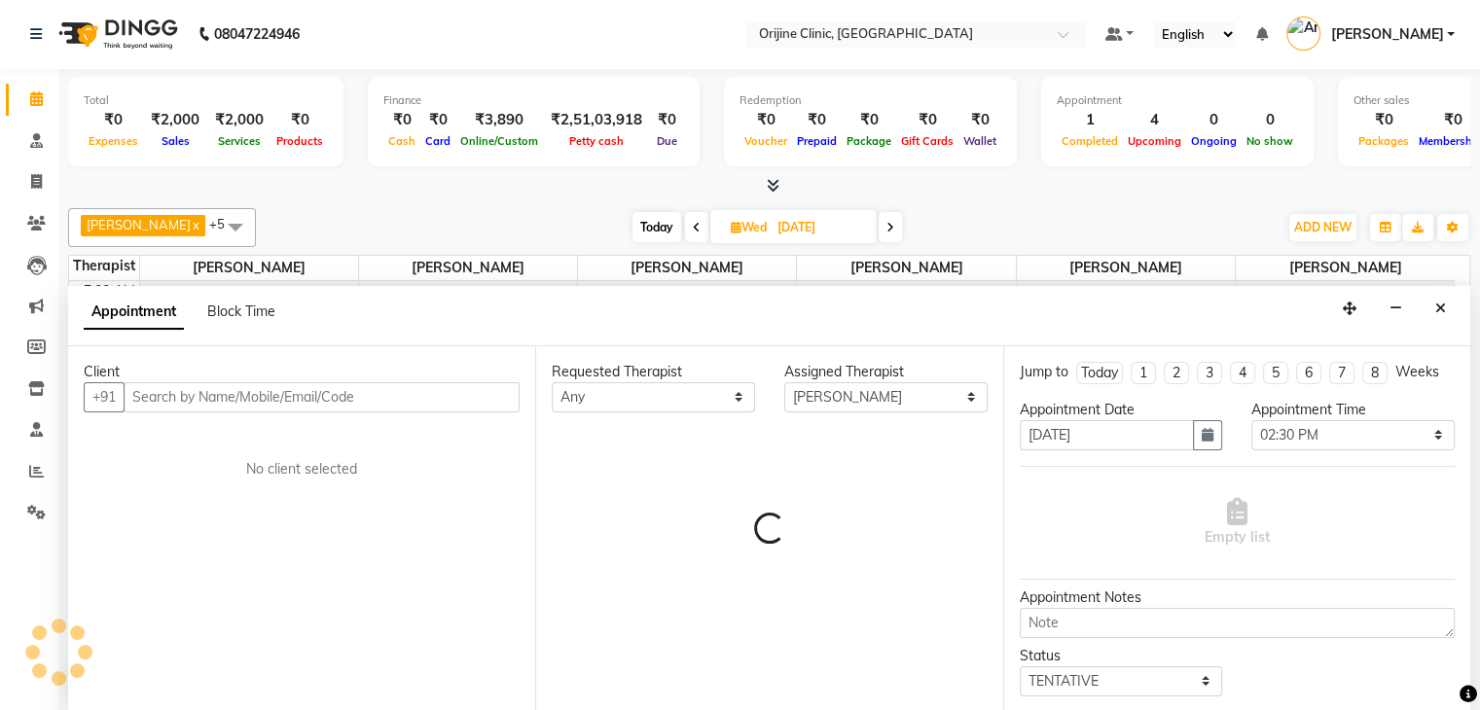
select select "1133"
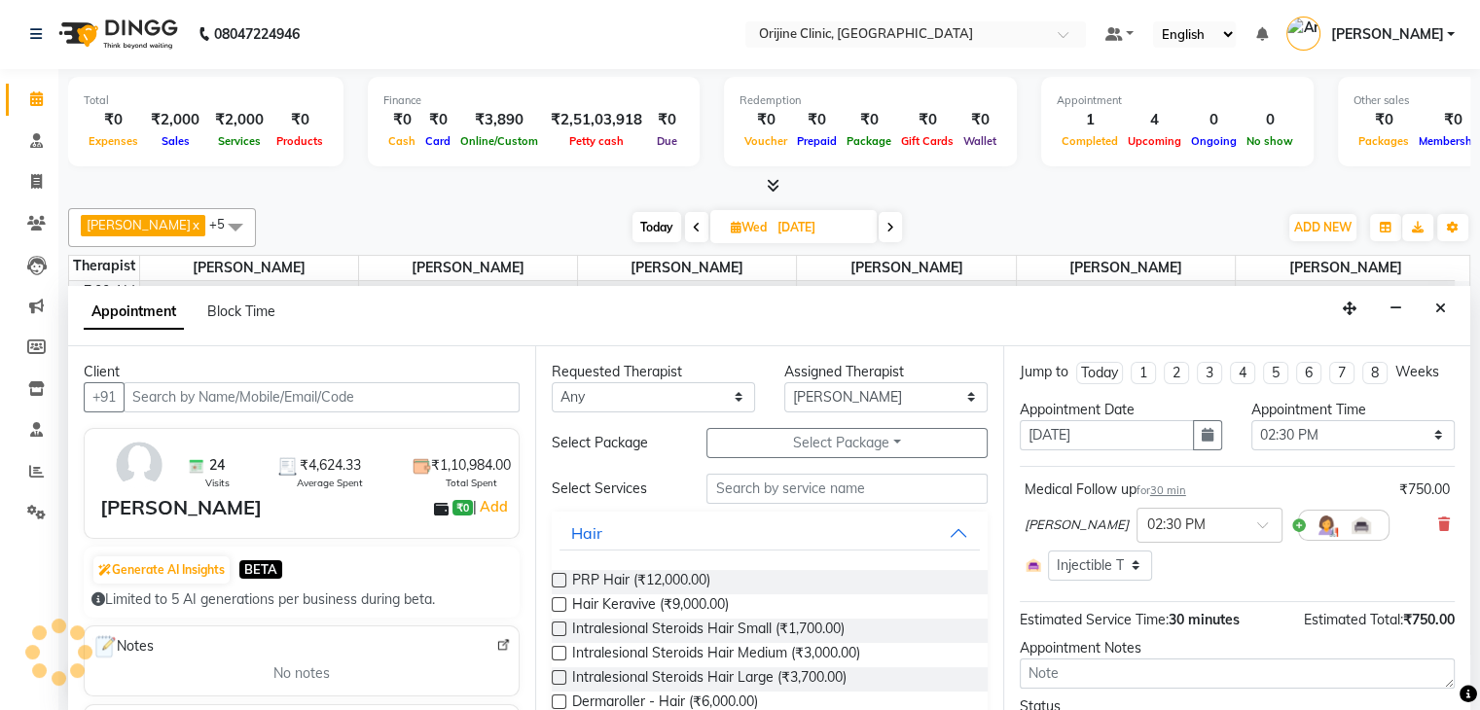
scroll to position [729, 0]
click at [1193, 427] on button "button" at bounding box center [1207, 435] width 29 height 30
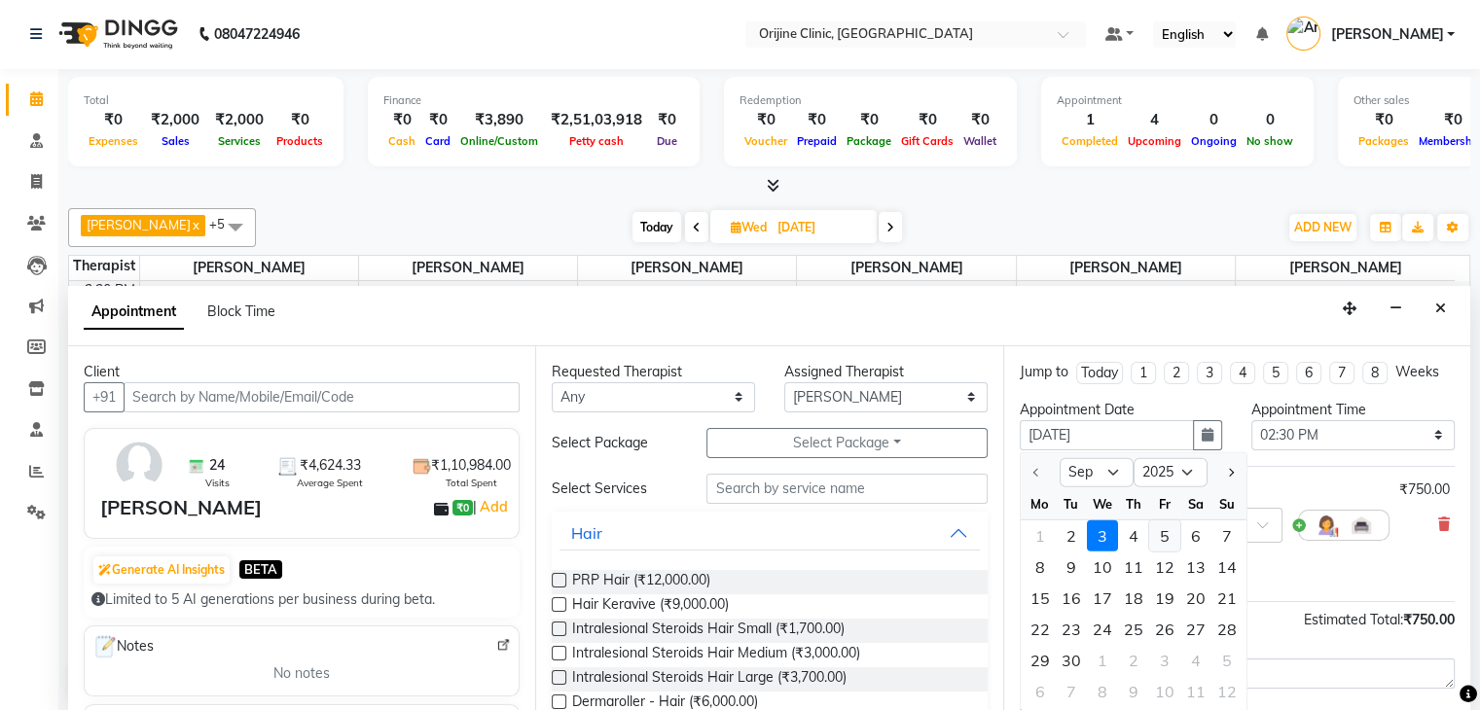
click at [1158, 531] on div "5" at bounding box center [1164, 536] width 31 height 31
type input "05-09-2025"
select select "870"
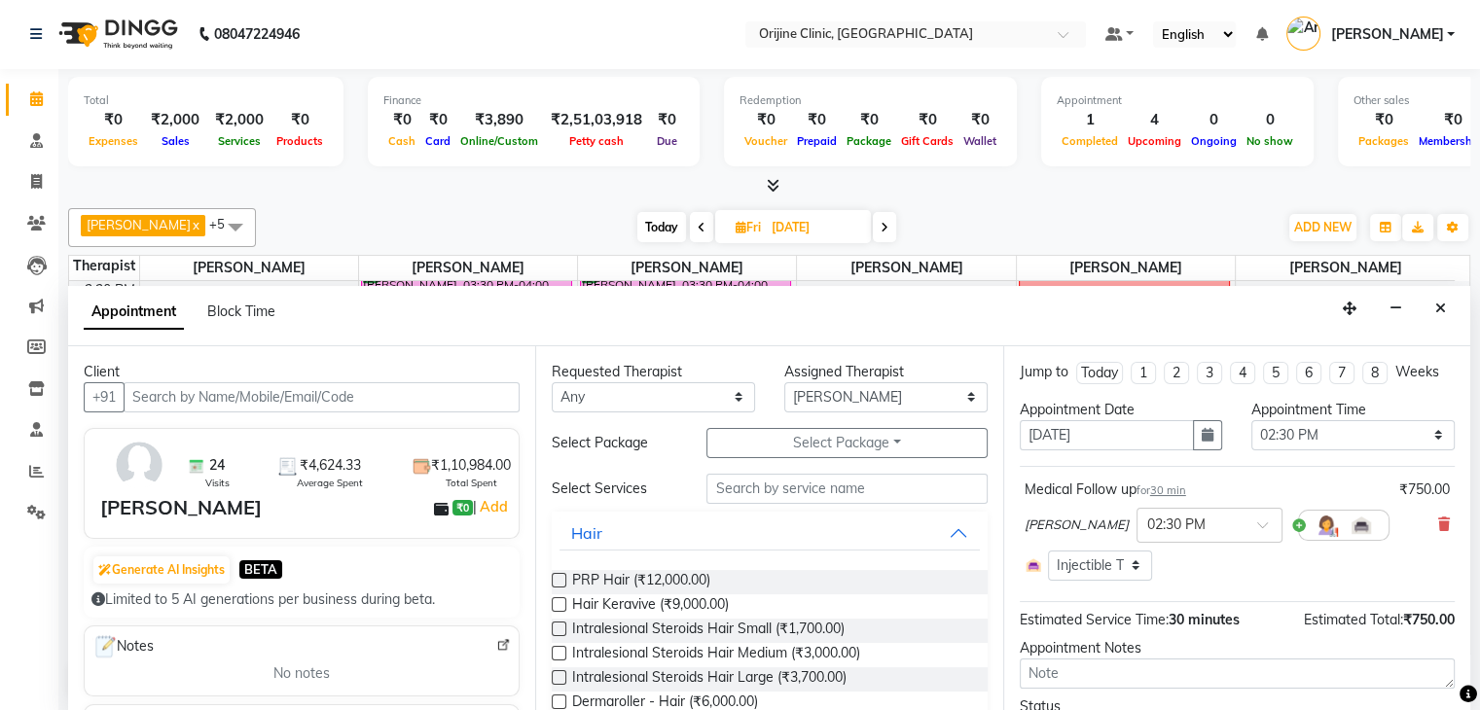
scroll to position [100, 0]
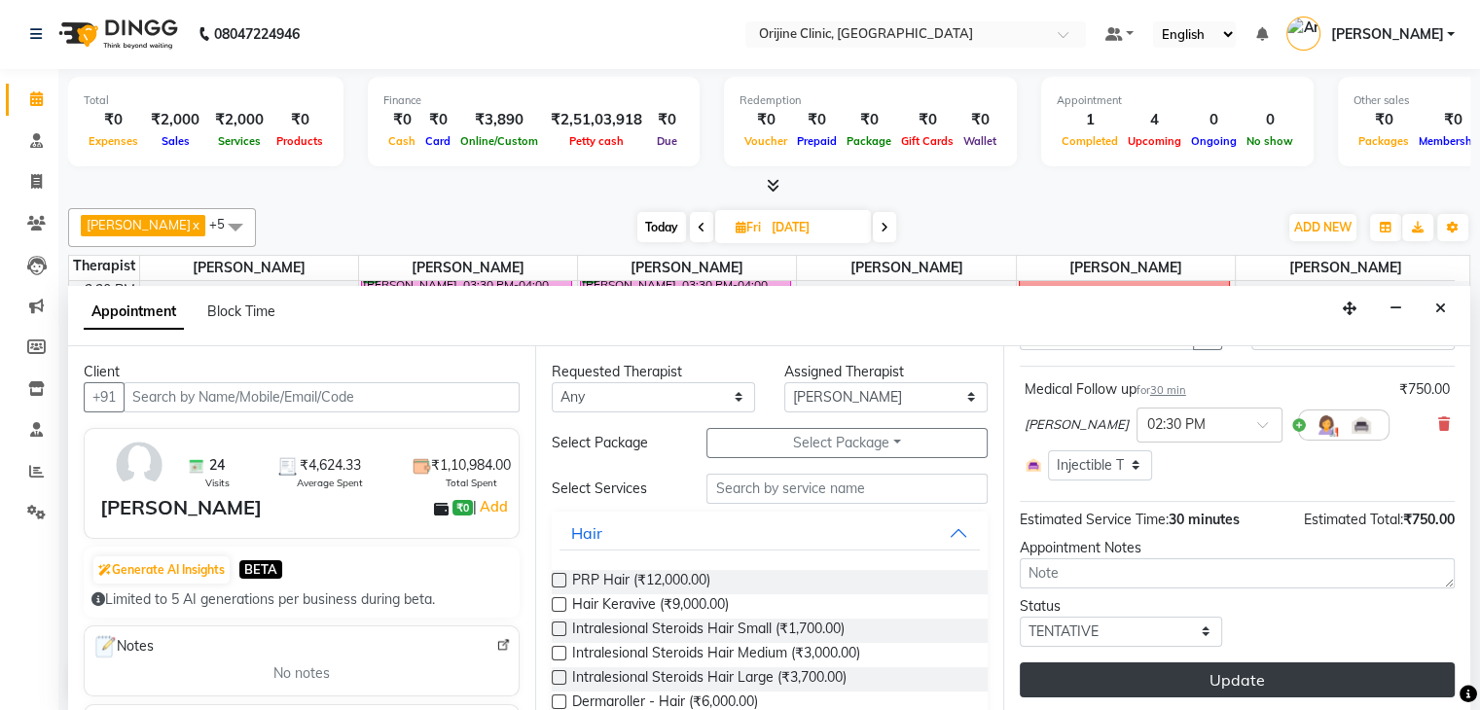
click at [1272, 686] on button "Update" at bounding box center [1237, 680] width 435 height 35
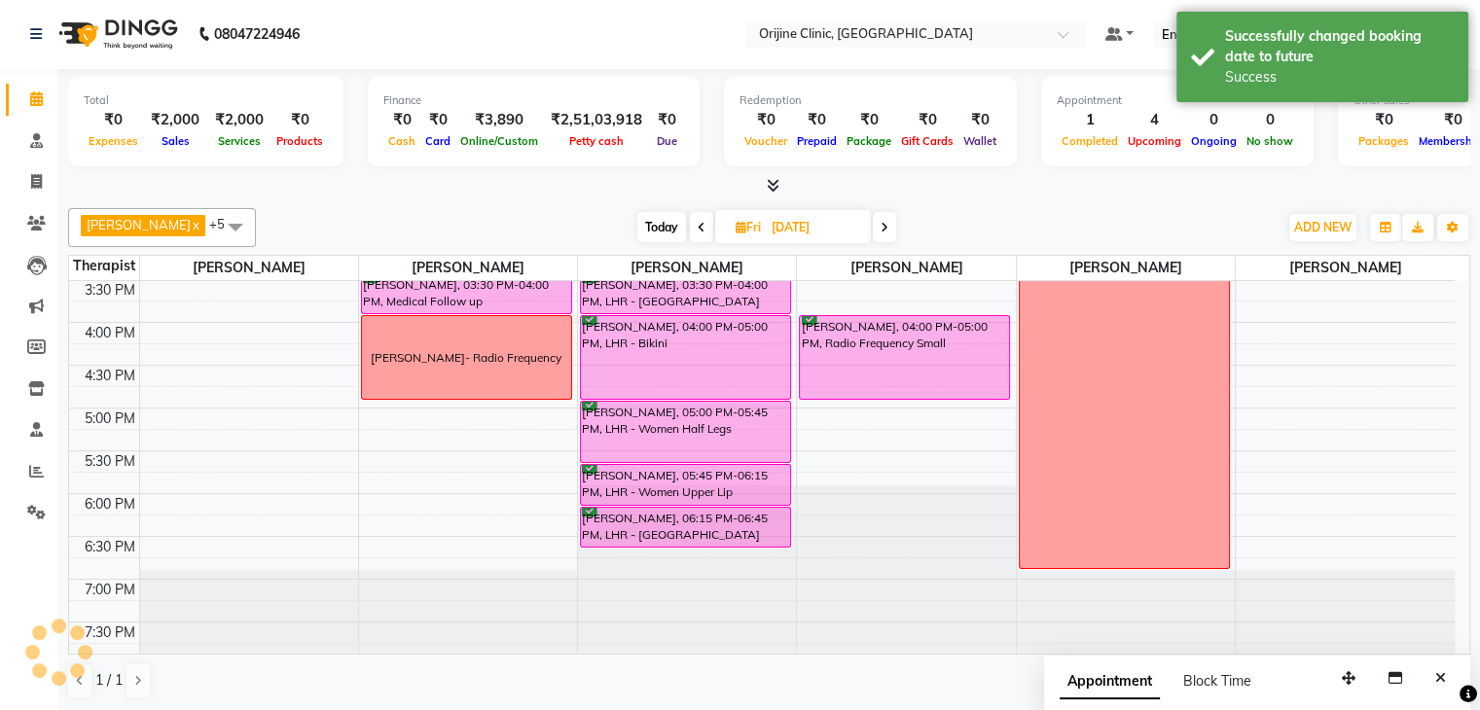
scroll to position [0, 0]
click at [1440, 678] on icon "Close" at bounding box center [1441, 680] width 11 height 14
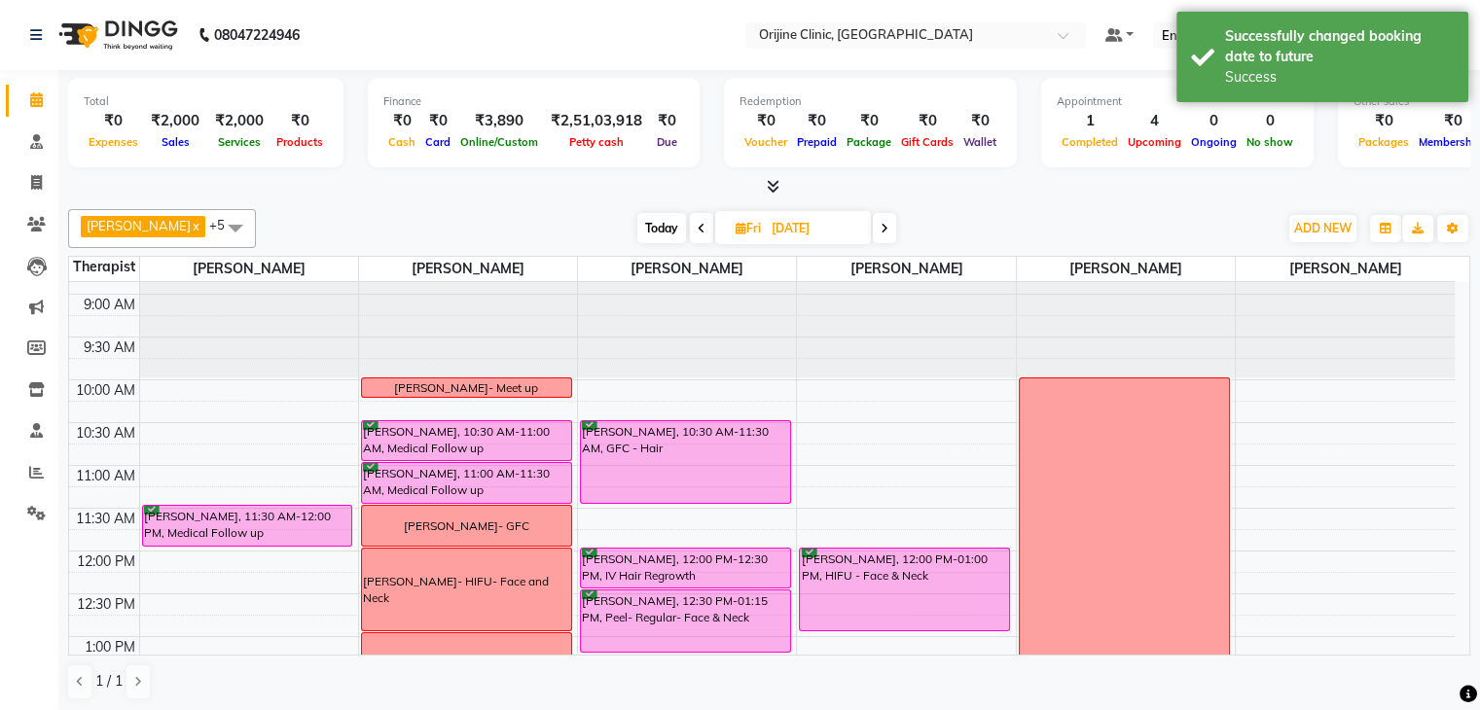
scroll to position [145, 0]
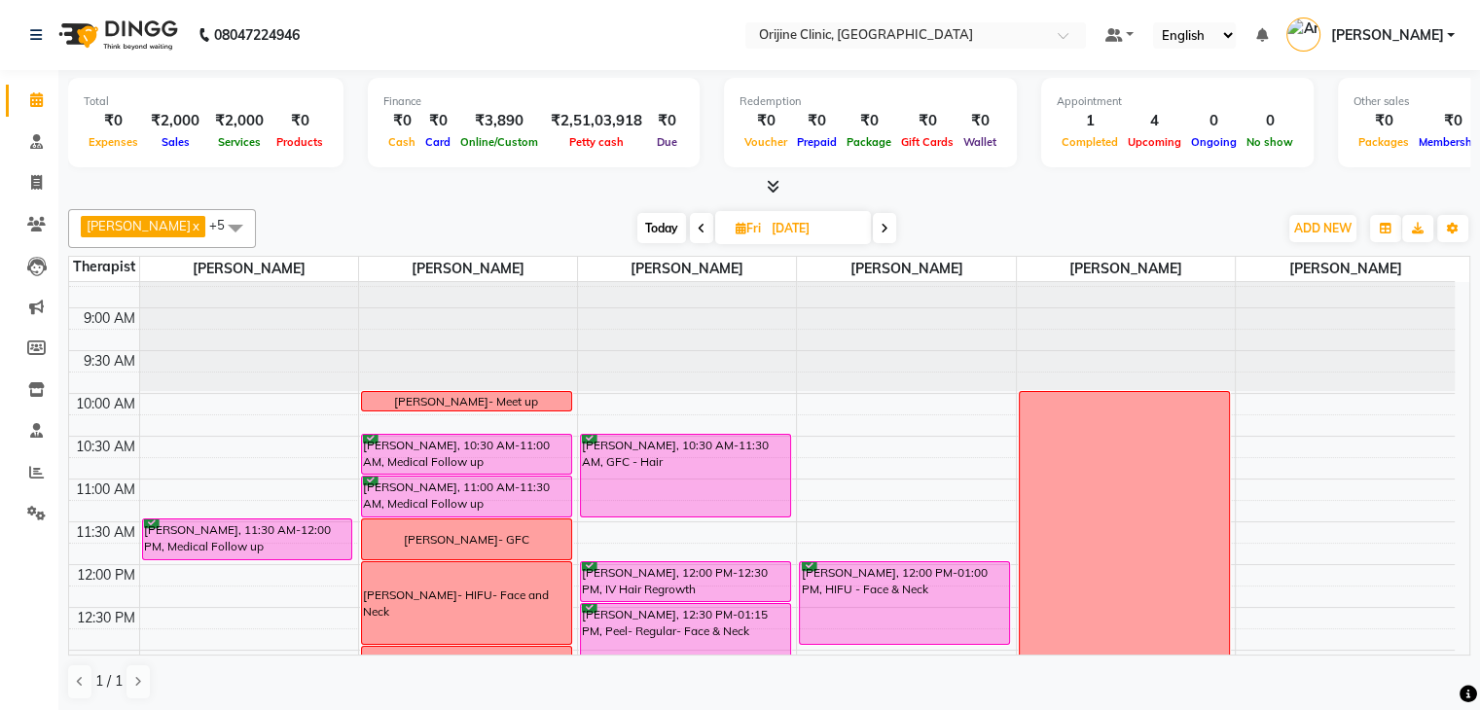
click at [656, 230] on span "Today" at bounding box center [661, 228] width 49 height 30
type input "02-09-2025"
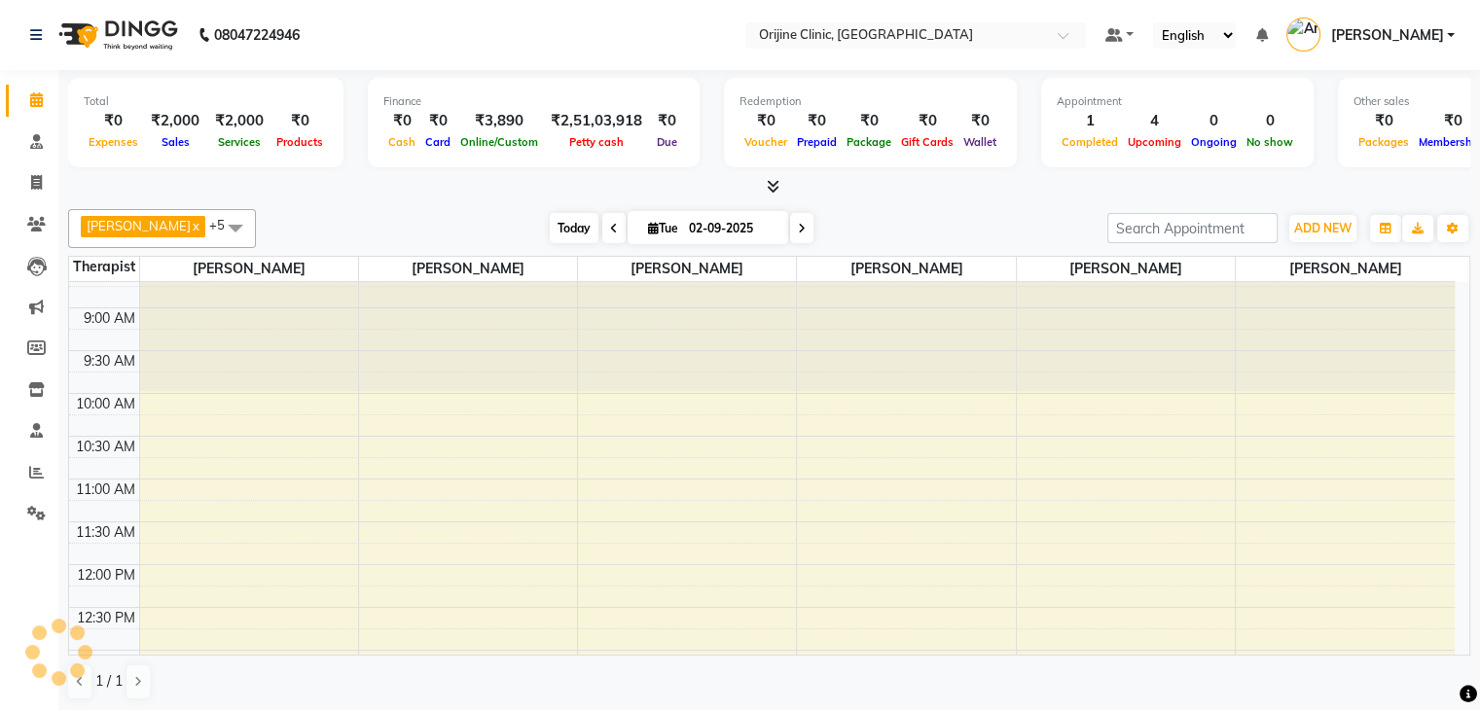
scroll to position [729, 0]
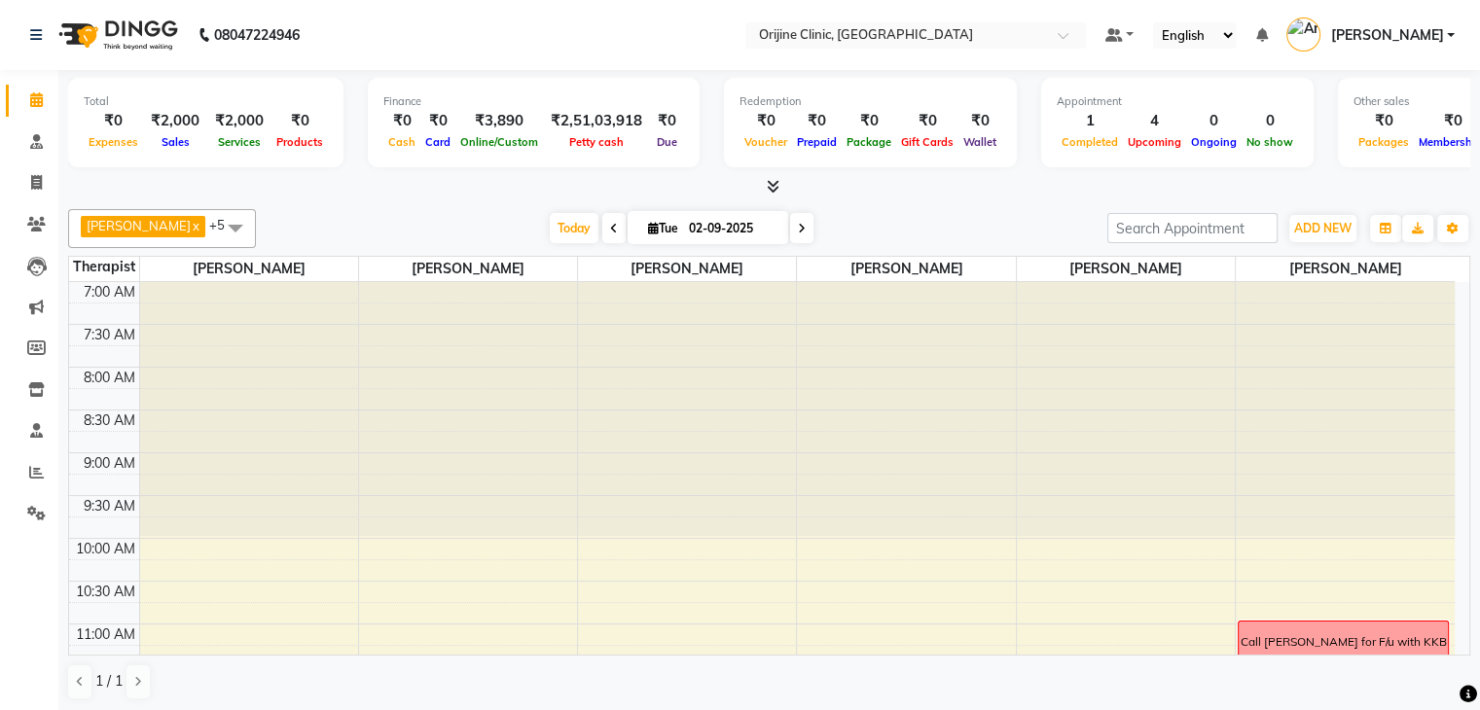
click at [382, 192] on div at bounding box center [769, 187] width 1402 height 20
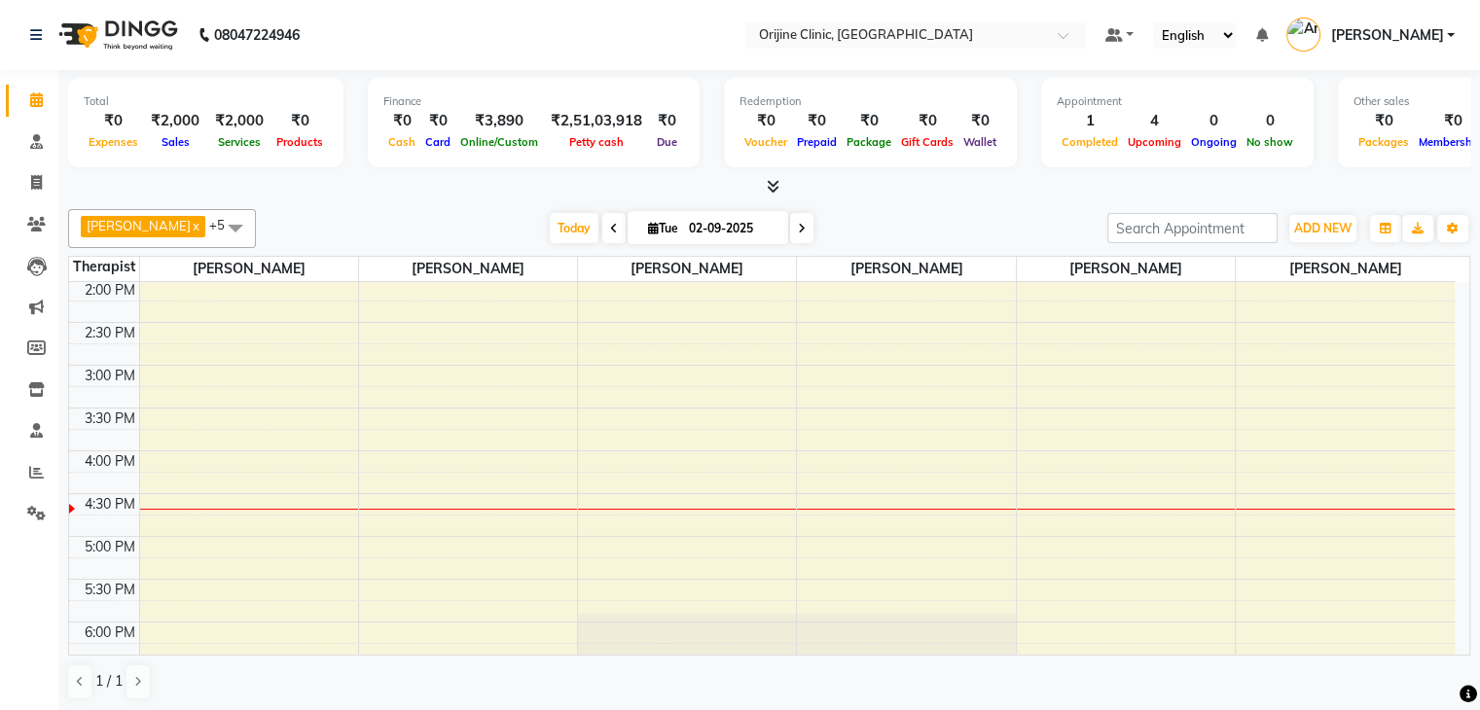
scroll to position [611, 0]
click at [804, 231] on icon at bounding box center [802, 229] width 8 height 12
type input "[DATE]"
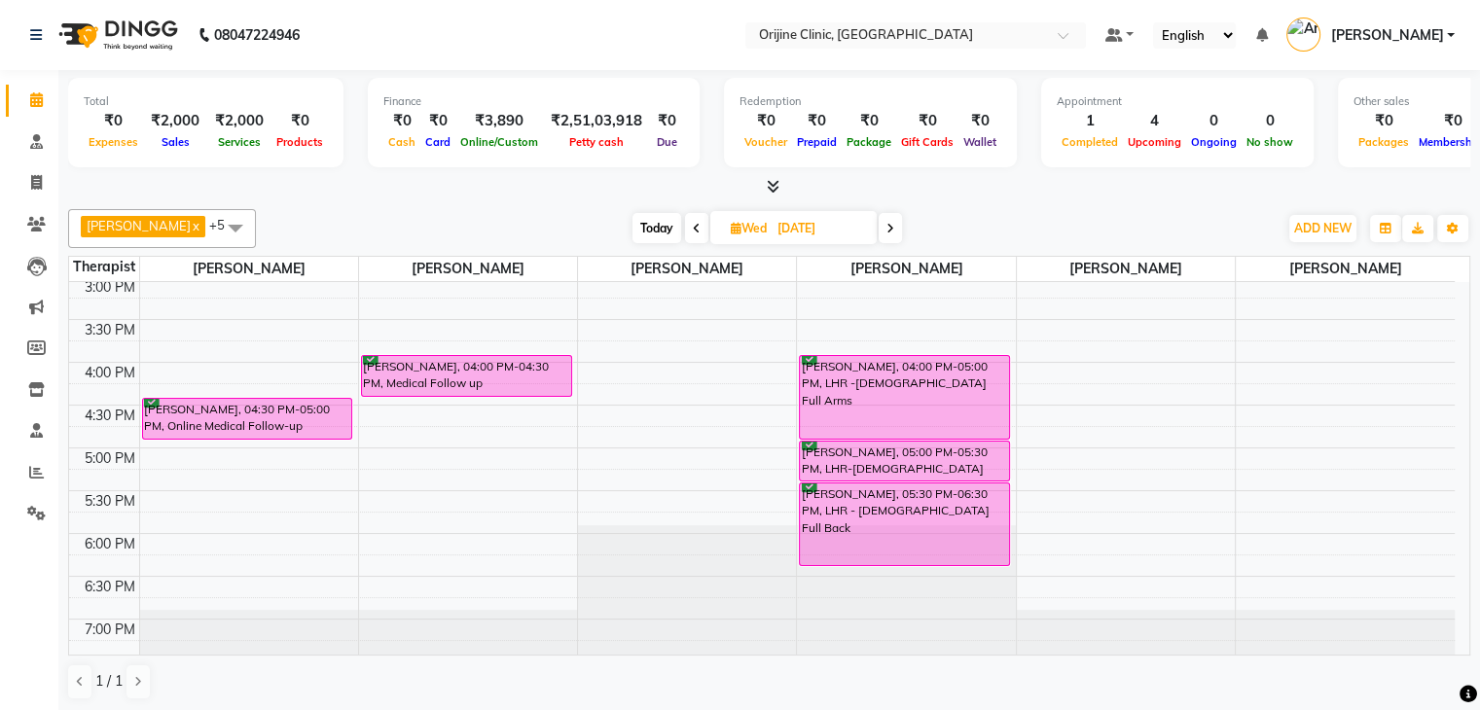
scroll to position [729, 0]
